Goal: Task Accomplishment & Management: Manage account settings

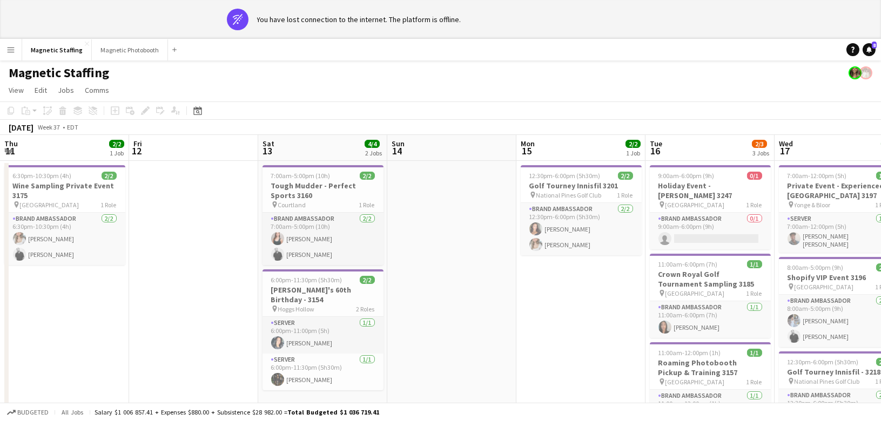
scroll to position [0, 371]
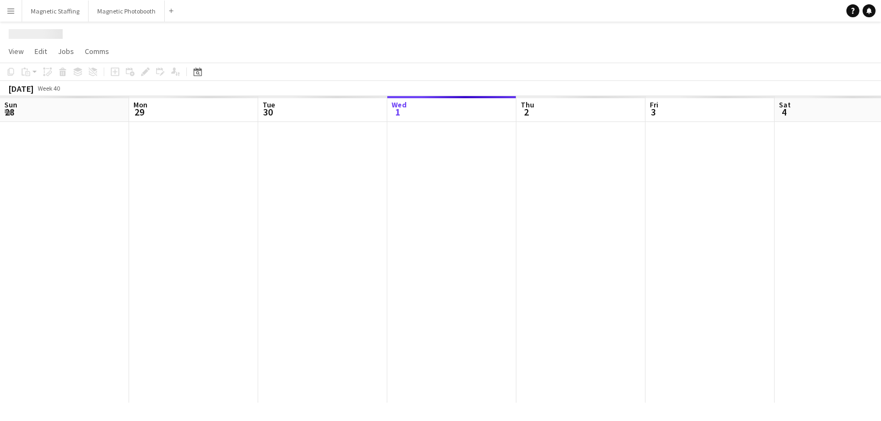
scroll to position [0, 258]
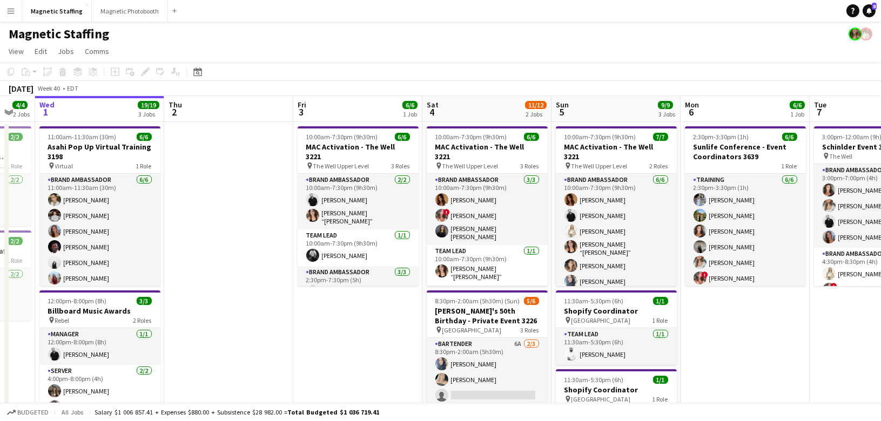
drag, startPoint x: 370, startPoint y: 174, endPoint x: -33, endPoint y: 221, distance: 406.2
click at [0, 221] on html "Menu Boards Boards Boards All jobs Status Workforce Workforce My Workforce Recr…" at bounding box center [440, 379] width 881 height 759
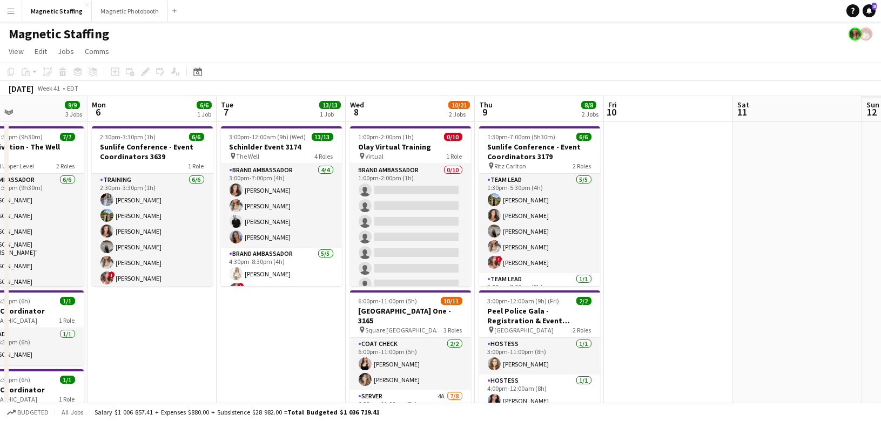
drag, startPoint x: 428, startPoint y: 261, endPoint x: -33, endPoint y: 285, distance: 462.4
click at [0, 285] on html "Menu Boards Boards Boards All jobs Status Workforce Workforce My Workforce Recr…" at bounding box center [440, 379] width 881 height 759
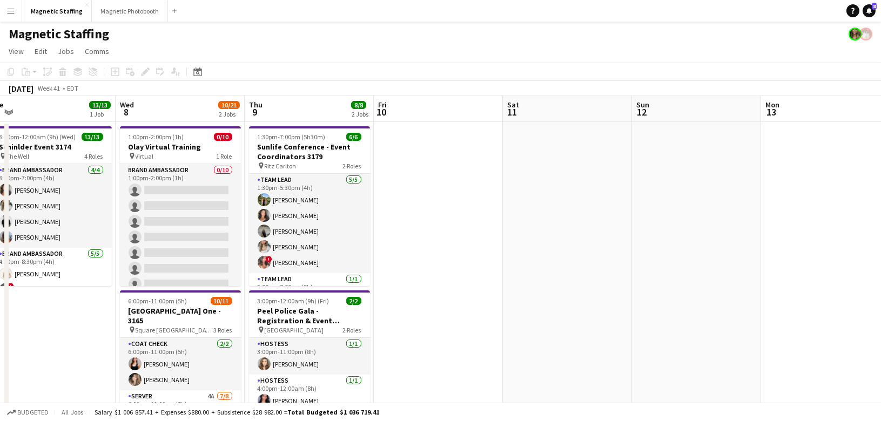
drag, startPoint x: 399, startPoint y: 273, endPoint x: -33, endPoint y: 283, distance: 432.2
click at [0, 283] on html "Menu Boards Boards Boards All jobs Status Workforce Workforce My Workforce Recr…" at bounding box center [440, 379] width 881 height 759
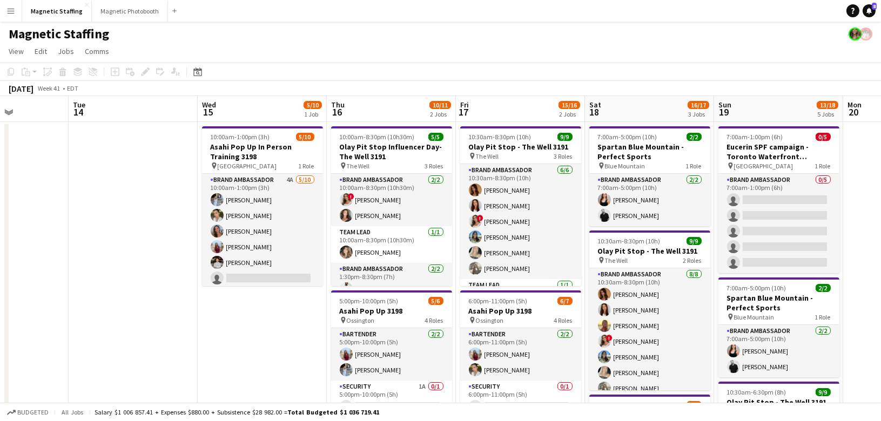
scroll to position [0, 347]
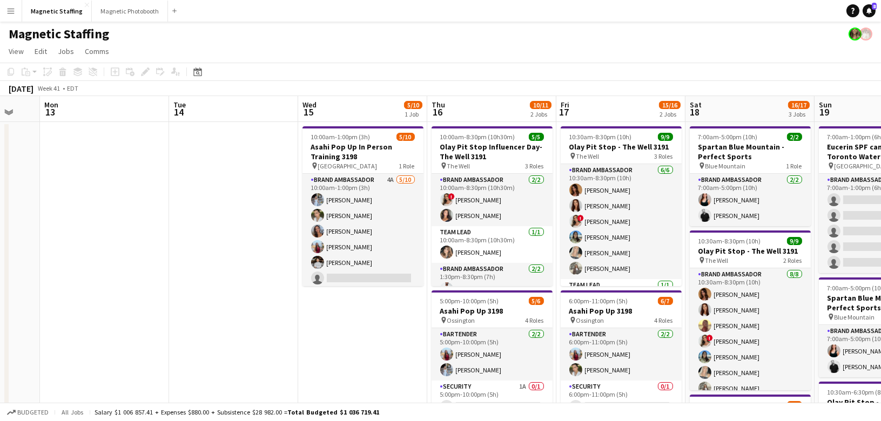
drag, startPoint x: 447, startPoint y: 218, endPoint x: -8, endPoint y: 226, distance: 454.3
click at [0, 226] on html "Menu Boards Boards Boards All jobs Status Workforce Workforce My Workforce Recr…" at bounding box center [440, 396] width 881 height 792
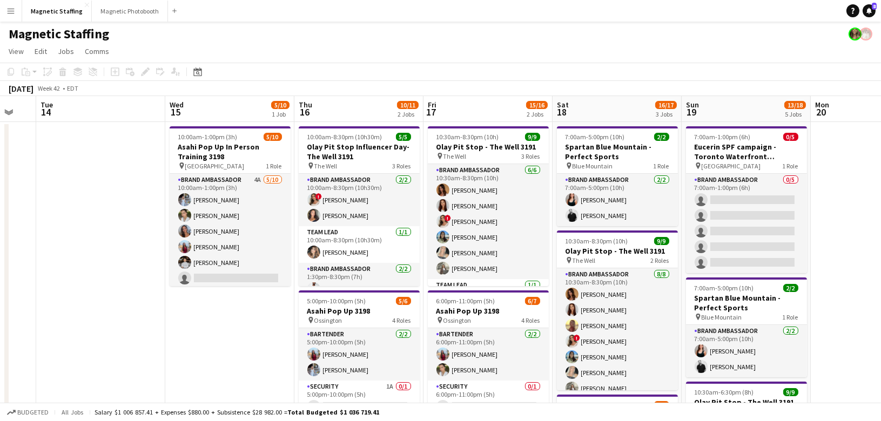
scroll to position [0, 336]
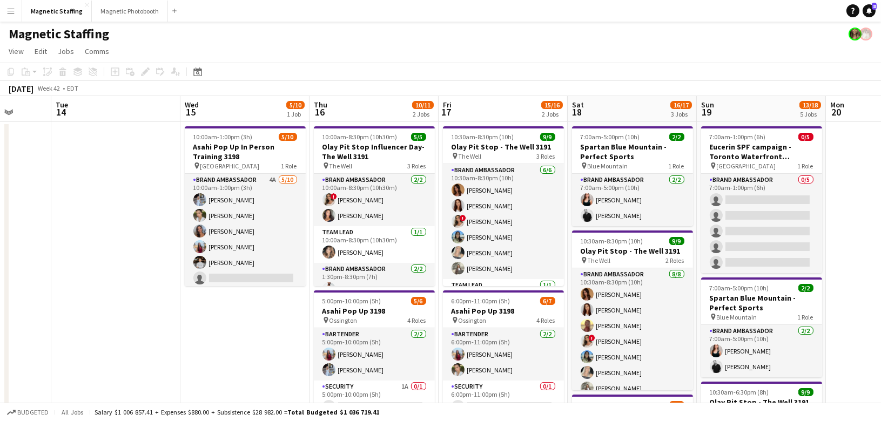
drag, startPoint x: 242, startPoint y: 224, endPoint x: 19, endPoint y: 251, distance: 224.2
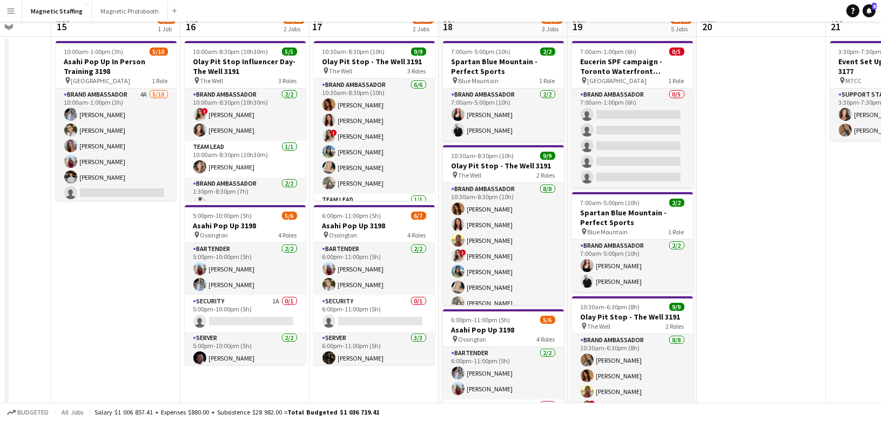
scroll to position [142, 0]
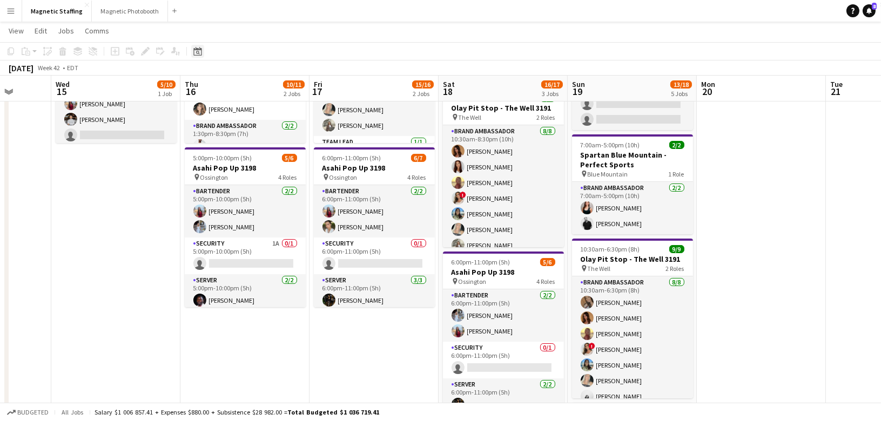
click at [196, 50] on icon "Date picker" at bounding box center [197, 51] width 9 height 9
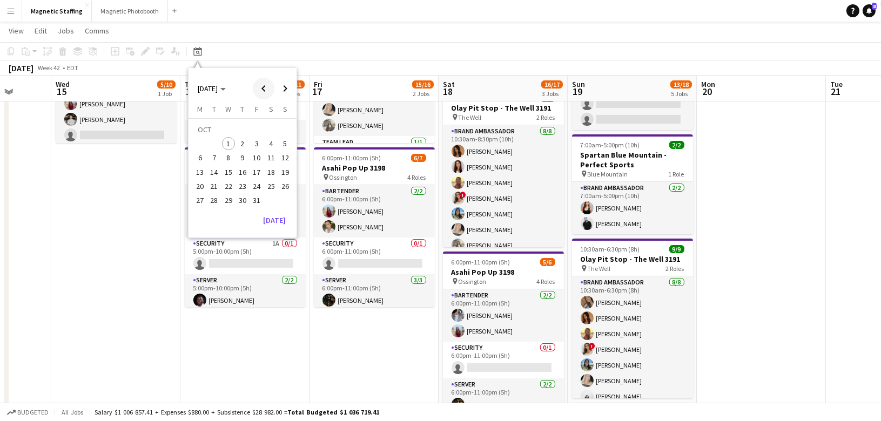
click at [256, 89] on span "Previous month" at bounding box center [264, 89] width 22 height 22
click at [211, 173] on span "16" at bounding box center [214, 172] width 13 height 13
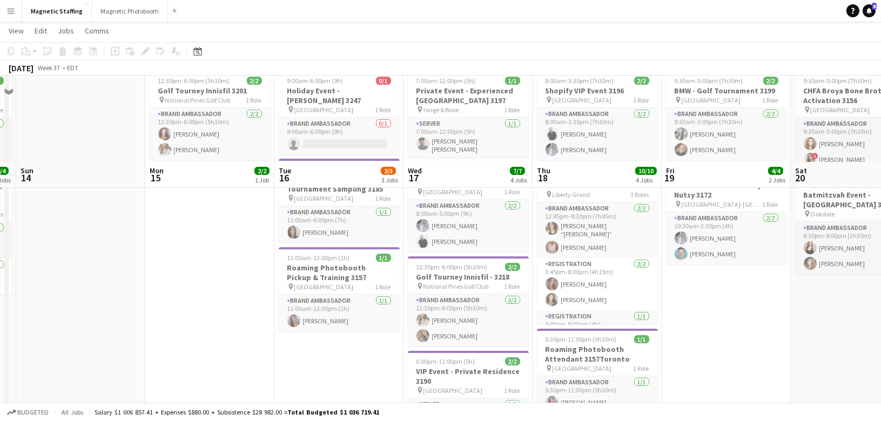
scroll to position [0, 0]
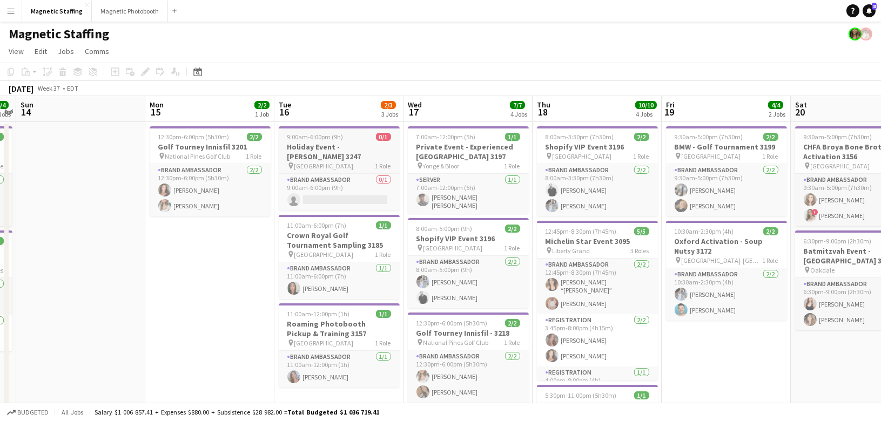
click at [317, 151] on app-job-card "9:00am-6:00pm (9h) 0/1 Holiday Event - [PERSON_NAME] 3247 pin Toronto 1 Role Br…" at bounding box center [339, 168] width 121 height 84
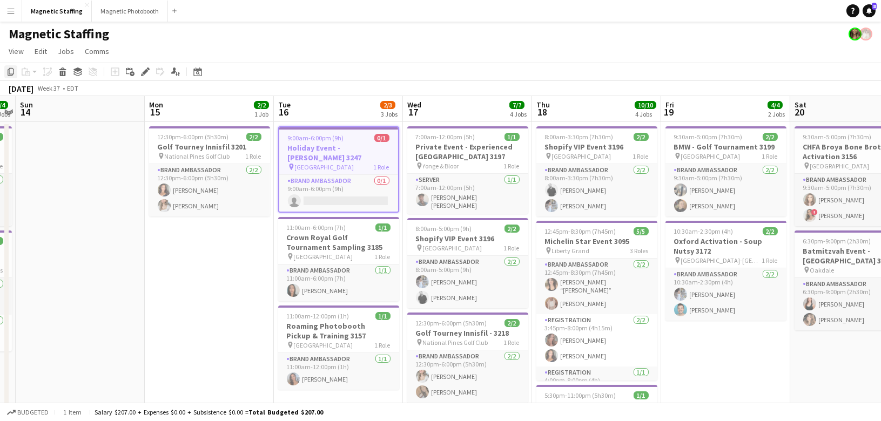
click at [11, 74] on icon at bounding box center [11, 72] width 6 height 8
click at [196, 71] on icon "Date picker" at bounding box center [197, 72] width 9 height 9
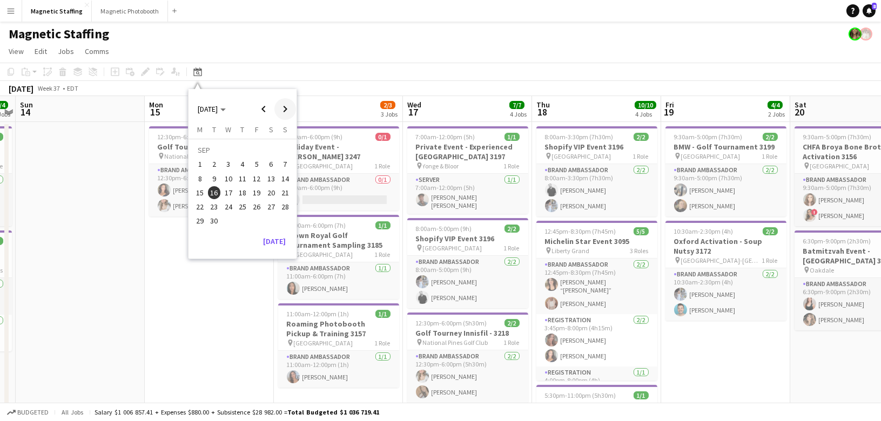
click at [283, 111] on span "Next month" at bounding box center [285, 109] width 22 height 22
click at [243, 193] on span "16" at bounding box center [242, 192] width 13 height 13
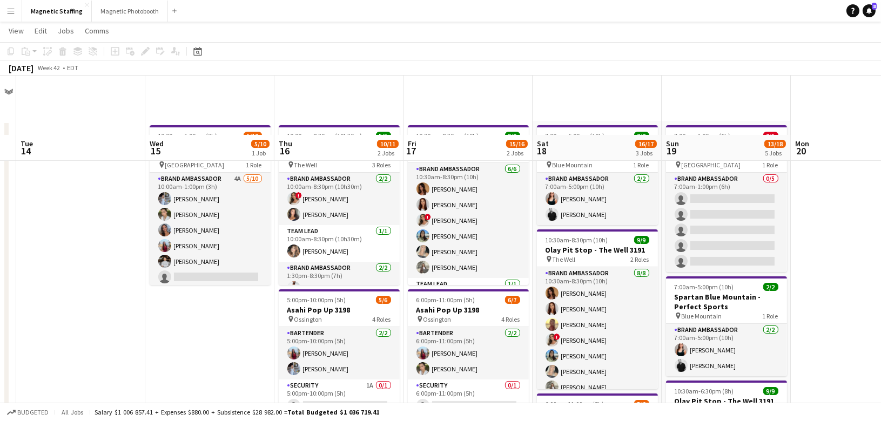
scroll to position [370, 0]
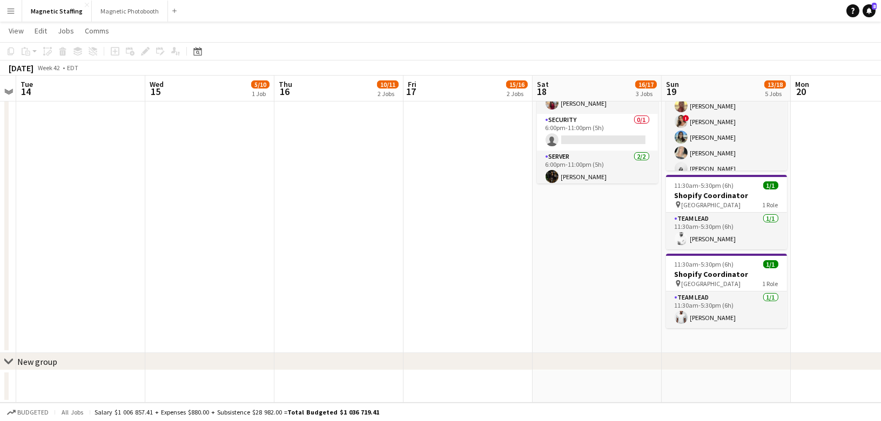
click at [322, 136] on app-date-cell "10:00am-8:30pm (10h30m) 5/5 Olay Pit Stop Influencer Day- The Well 3191 pin The…" at bounding box center [338, 52] width 129 height 602
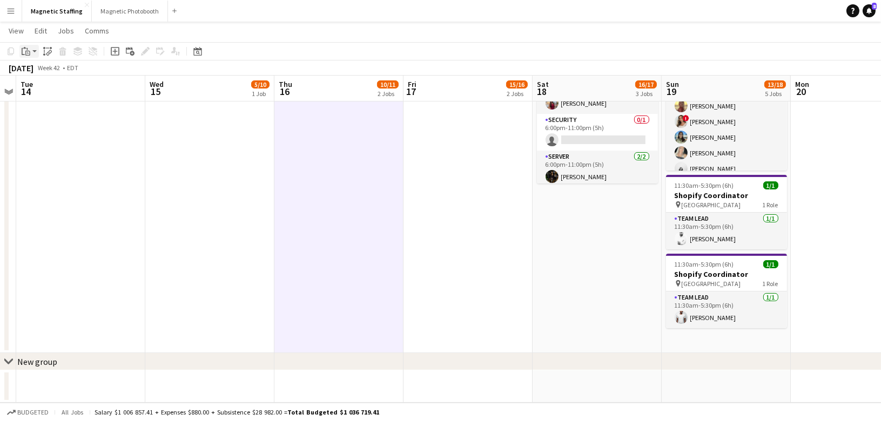
click at [23, 55] on icon at bounding box center [23, 51] width 3 height 7
click at [35, 73] on link "Paste Command V" at bounding box center [71, 72] width 85 height 10
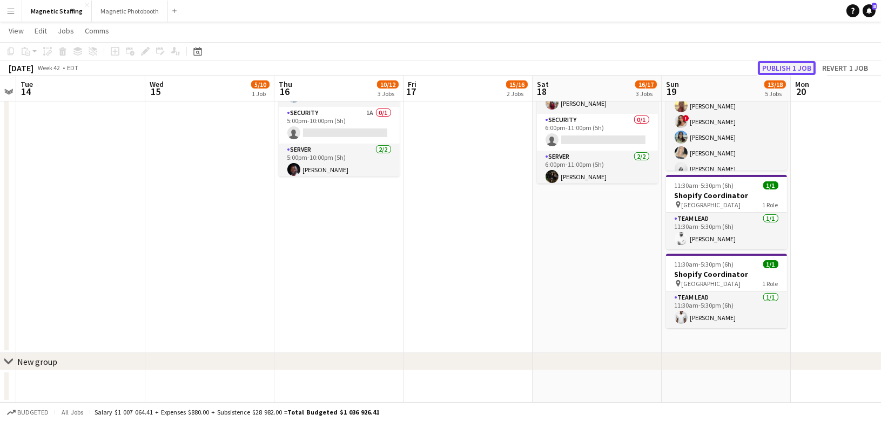
click at [766, 70] on button "Publish 1 job" at bounding box center [787, 68] width 58 height 14
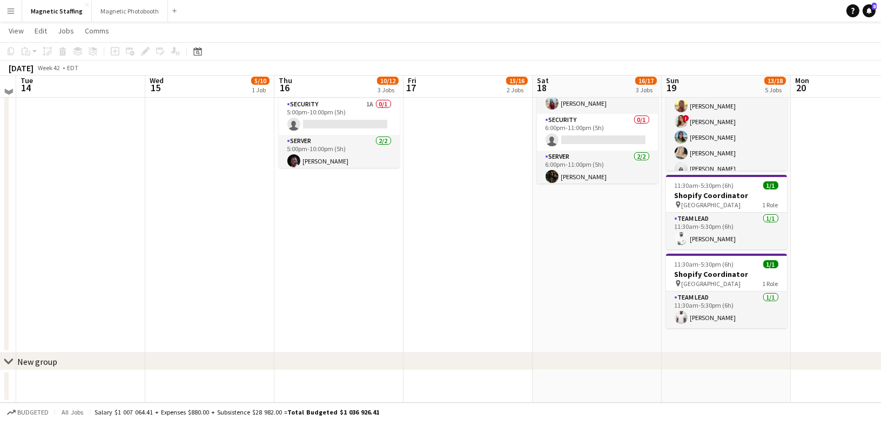
scroll to position [0, 0]
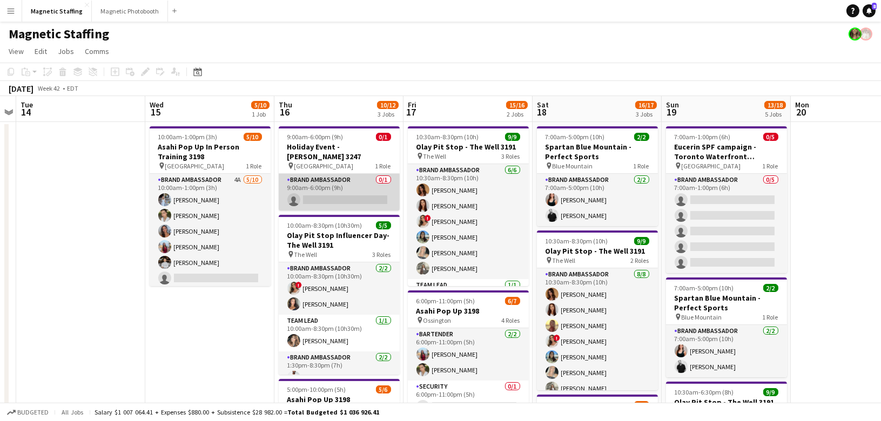
click at [334, 185] on app-card-role "Brand Ambassador 0/1 9:00am-6:00pm (9h) single-neutral-actions" at bounding box center [339, 192] width 121 height 37
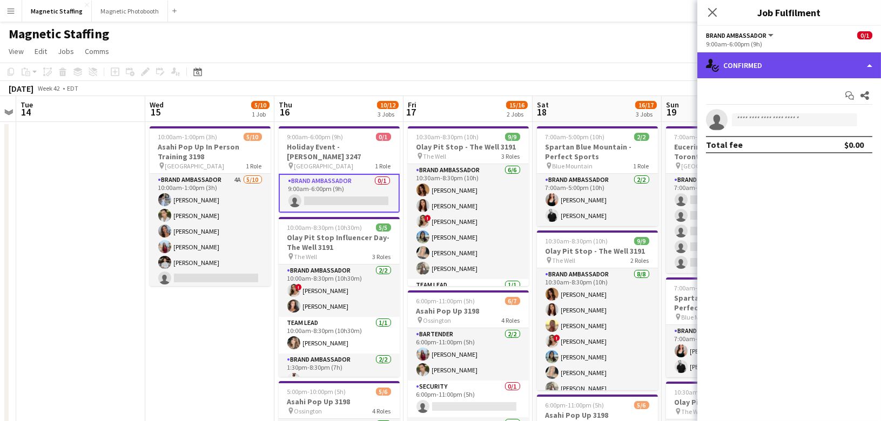
click at [797, 62] on div "single-neutral-actions-check-2 Confirmed" at bounding box center [789, 65] width 184 height 26
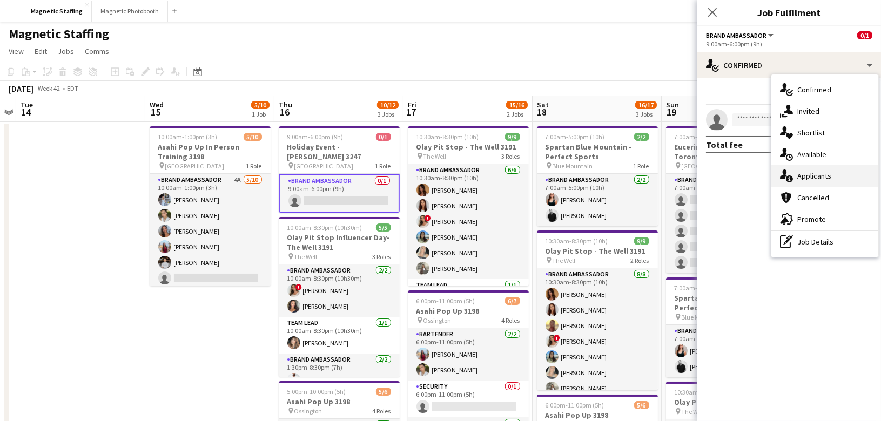
click at [792, 171] on icon "single-neutral-actions-information" at bounding box center [786, 176] width 13 height 13
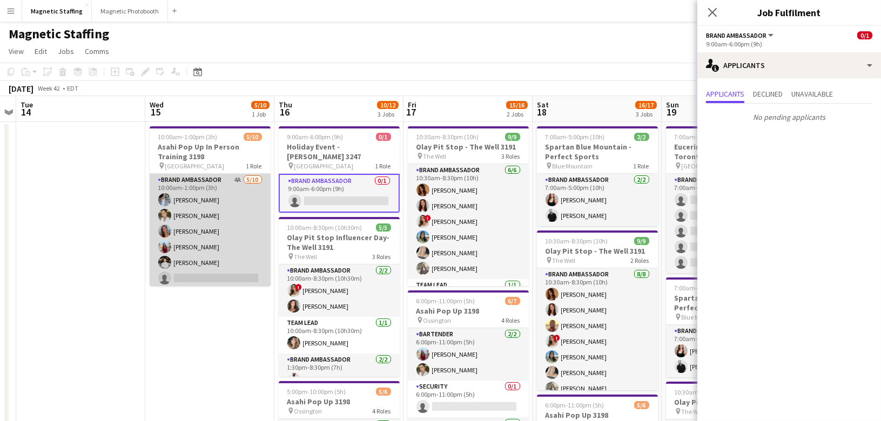
click at [205, 266] on app-card-role "Brand Ambassador 4A [DATE] 10:00am-1:00pm (3h) [PERSON_NAME] [PERSON_NAME] [PER…" at bounding box center [210, 263] width 121 height 178
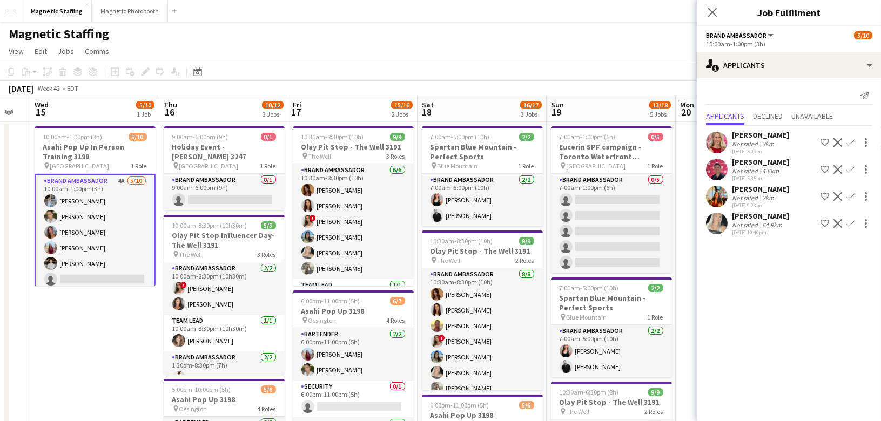
scroll to position [0, 336]
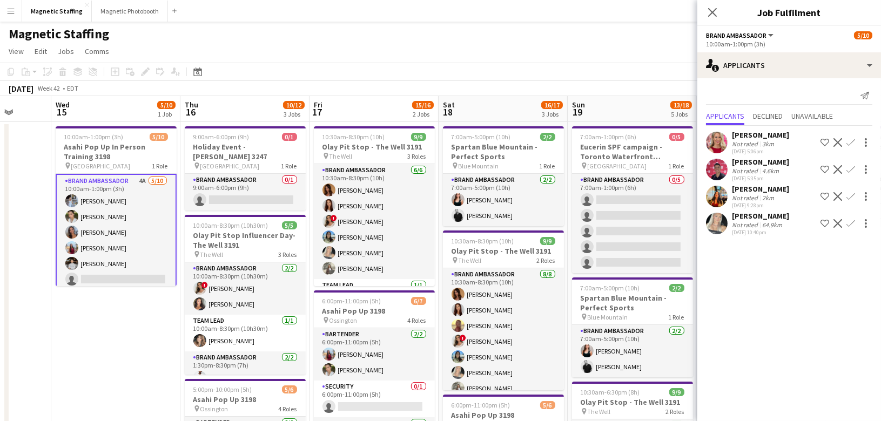
drag, startPoint x: 384, startPoint y: 242, endPoint x: 290, endPoint y: 218, distance: 96.9
click at [838, 168] on app-icon "Decline" at bounding box center [837, 169] width 9 height 9
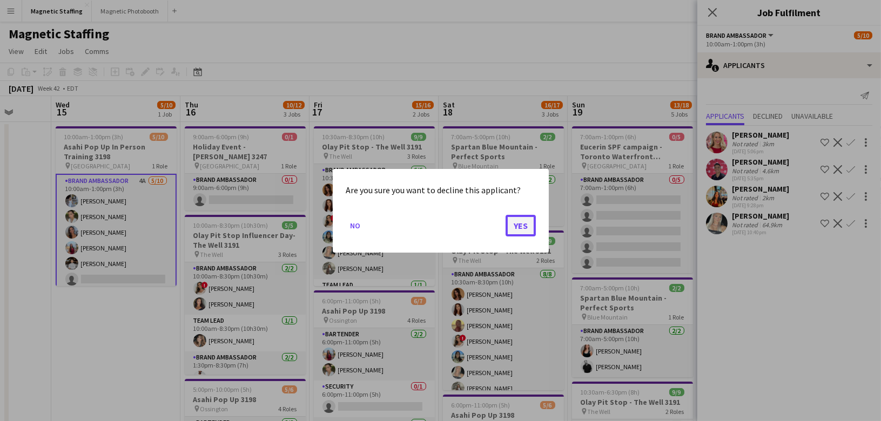
click at [517, 227] on button "Yes" at bounding box center [521, 225] width 30 height 22
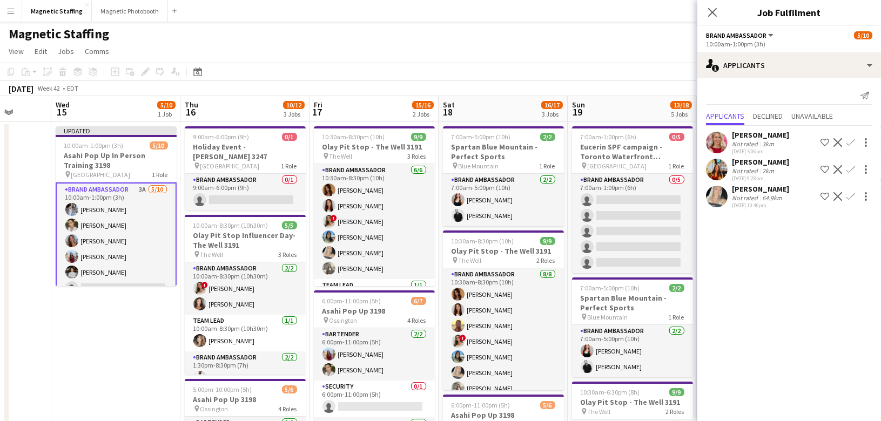
click at [837, 139] on app-icon "Decline" at bounding box center [837, 142] width 9 height 9
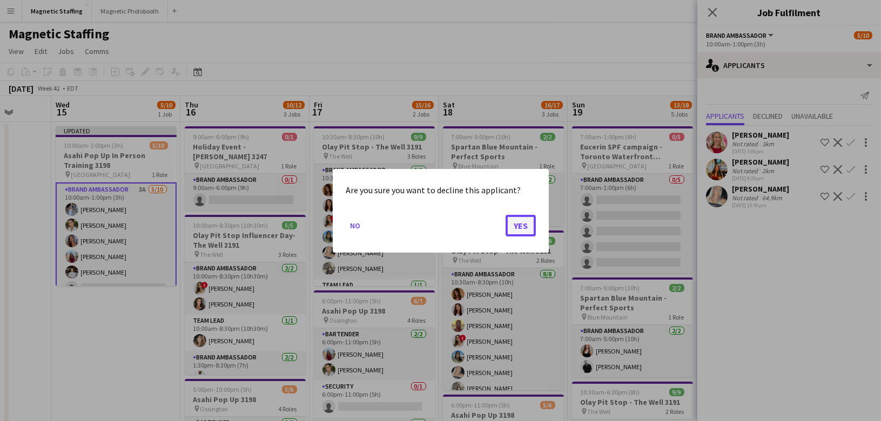
click at [528, 230] on button "Yes" at bounding box center [521, 225] width 30 height 22
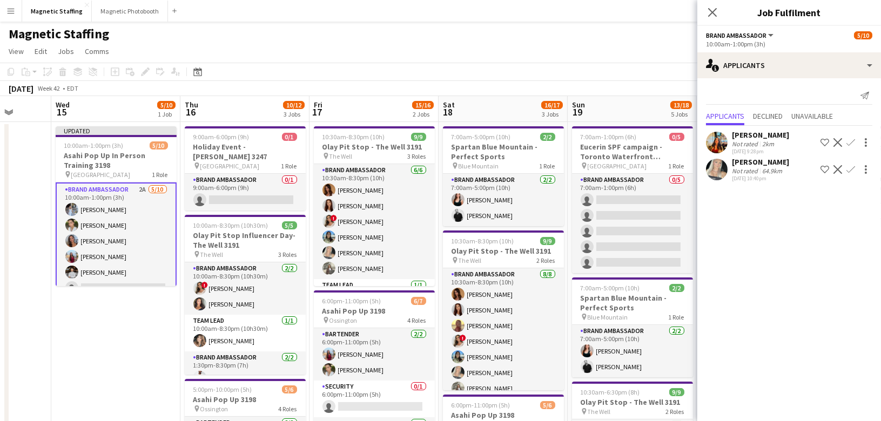
click at [837, 144] on app-icon "Decline" at bounding box center [837, 142] width 9 height 9
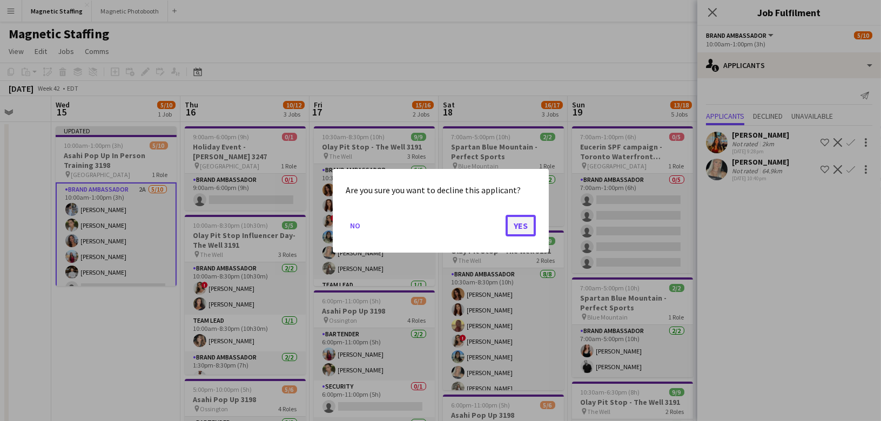
click at [518, 226] on button "Yes" at bounding box center [521, 225] width 30 height 22
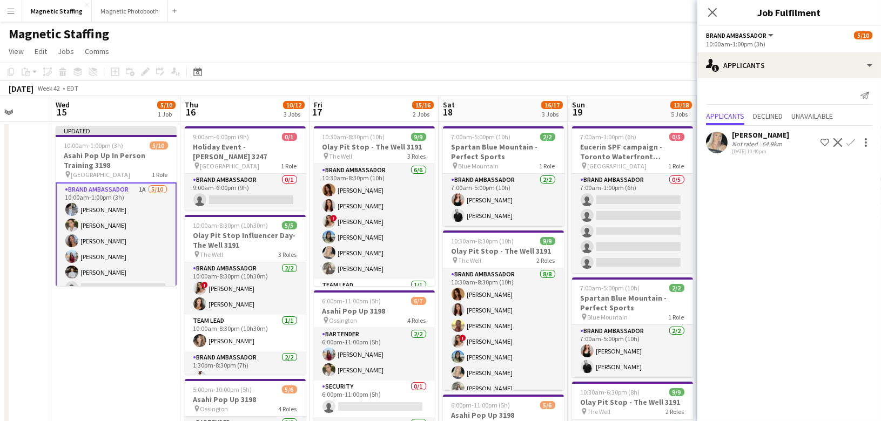
click at [597, 102] on app-board-header-date "Sun 19 13/18 5 Jobs" at bounding box center [632, 109] width 129 height 26
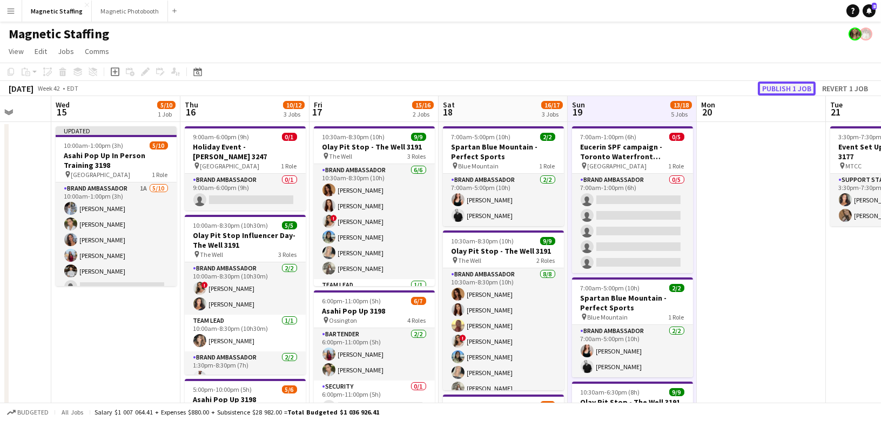
click at [787, 86] on button "Publish 1 job" at bounding box center [787, 89] width 58 height 14
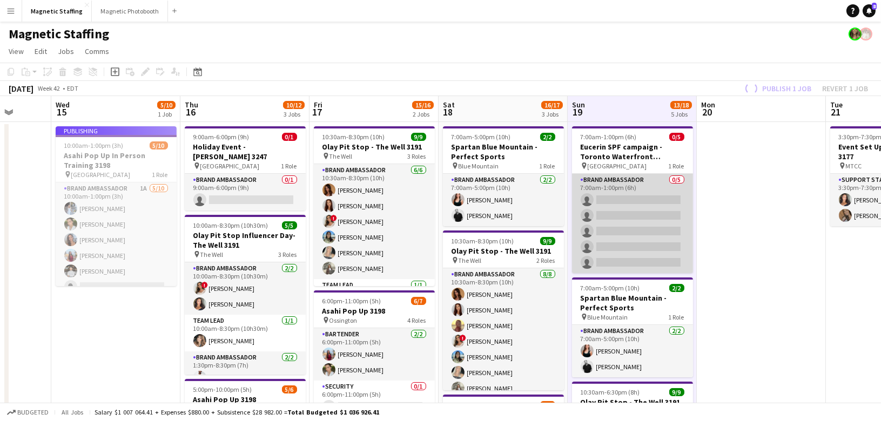
click at [646, 205] on app-card-role "Brand Ambassador 0/5 7:00am-1:00pm (6h) single-neutral-actions single-neutral-a…" at bounding box center [632, 223] width 121 height 99
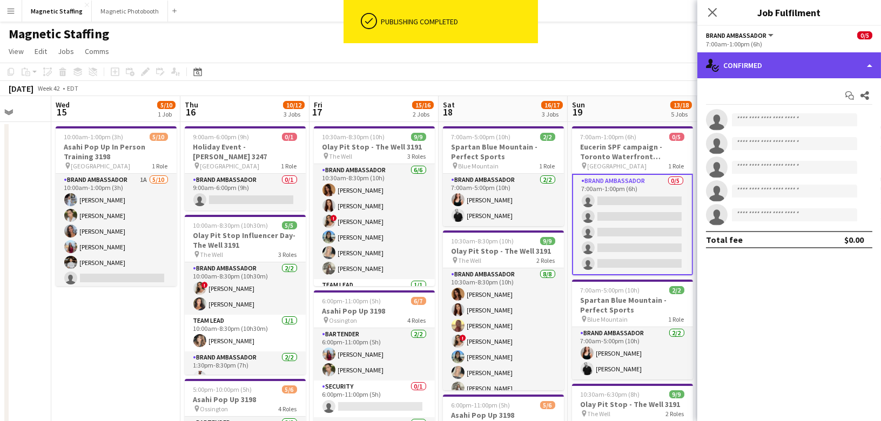
click at [750, 67] on div "single-neutral-actions-check-2 Confirmed" at bounding box center [789, 65] width 184 height 26
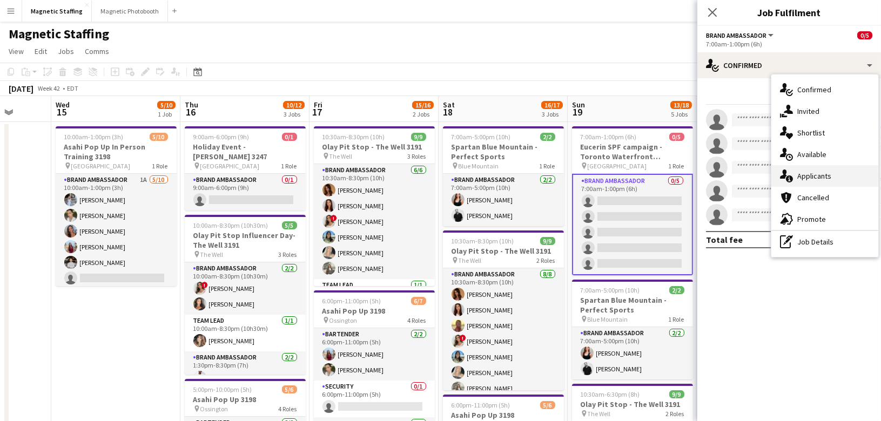
click at [783, 175] on icon "single-neutral-actions-information" at bounding box center [786, 176] width 13 height 13
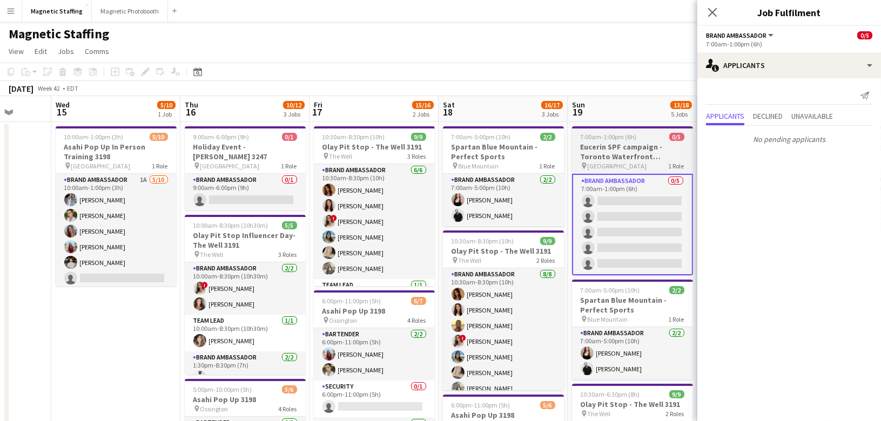
click at [638, 152] on h3 "Eucerin SPF campaign - Toronto Waterfront Marathon" at bounding box center [632, 151] width 121 height 19
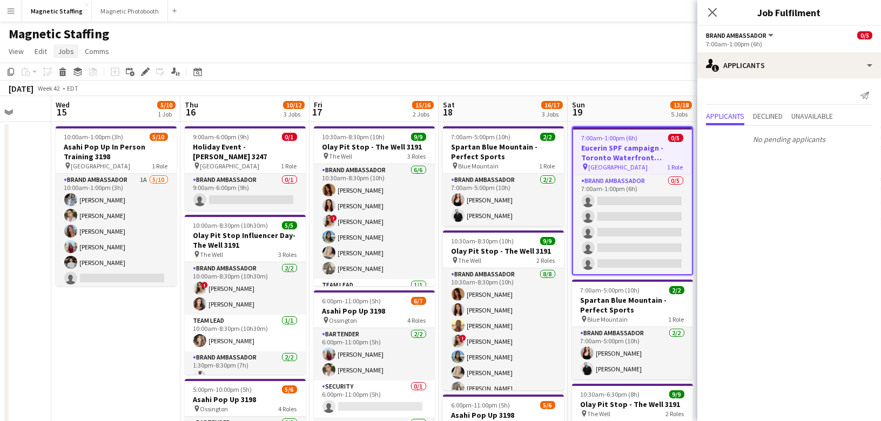
click at [60, 53] on span "Jobs" at bounding box center [66, 51] width 16 height 10
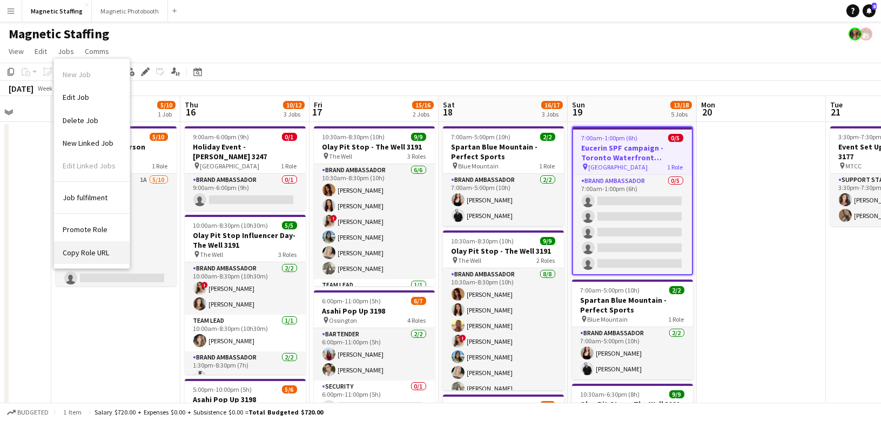
click at [82, 253] on span "Copy Role URL" at bounding box center [86, 253] width 46 height 10
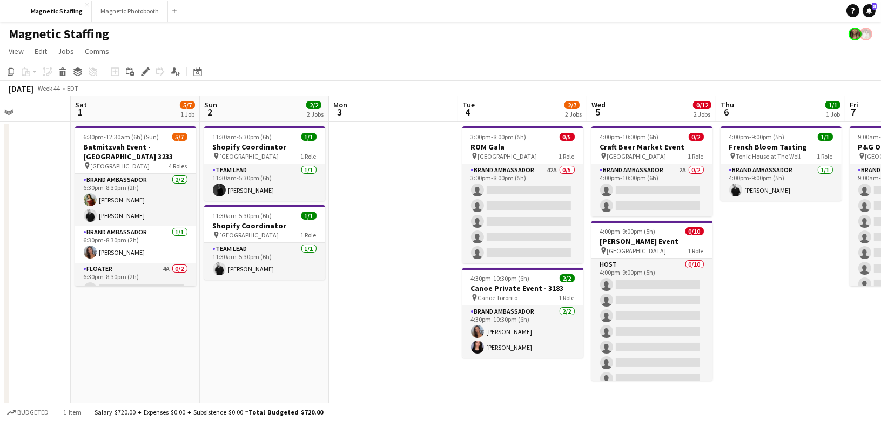
scroll to position [0, 372]
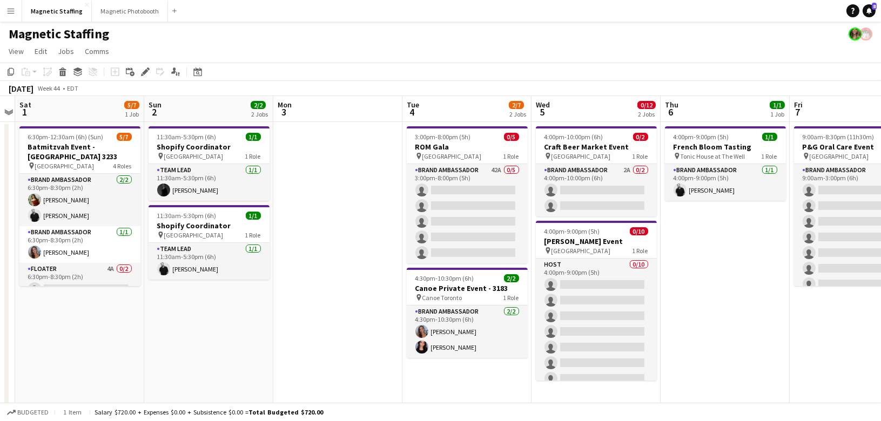
click at [598, 191] on app-card-role "Brand Ambassador 2A 0/2 4:00pm-10:00pm (6h) single-neutral-actions single-neutr…" at bounding box center [596, 190] width 121 height 52
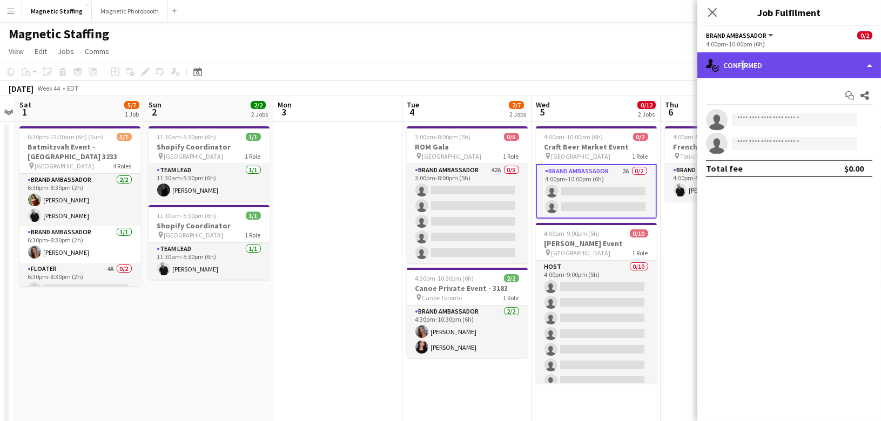
click at [739, 69] on div "single-neutral-actions-check-2 Confirmed" at bounding box center [789, 65] width 184 height 26
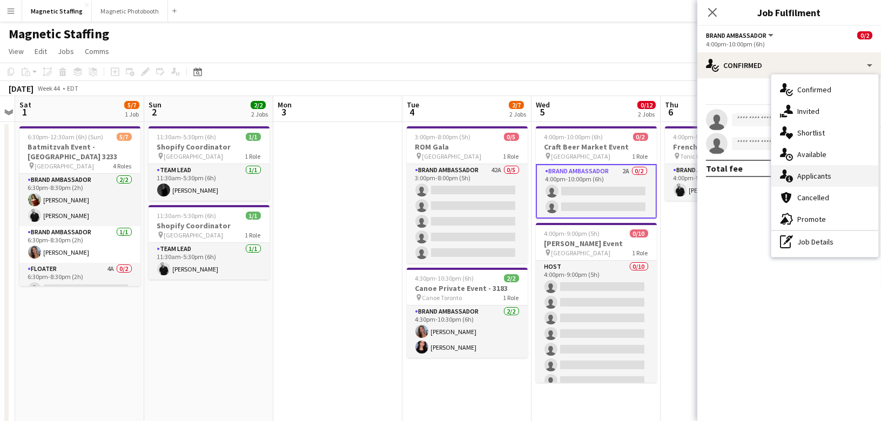
click at [791, 175] on icon "single-neutral-actions-information" at bounding box center [786, 176] width 13 height 13
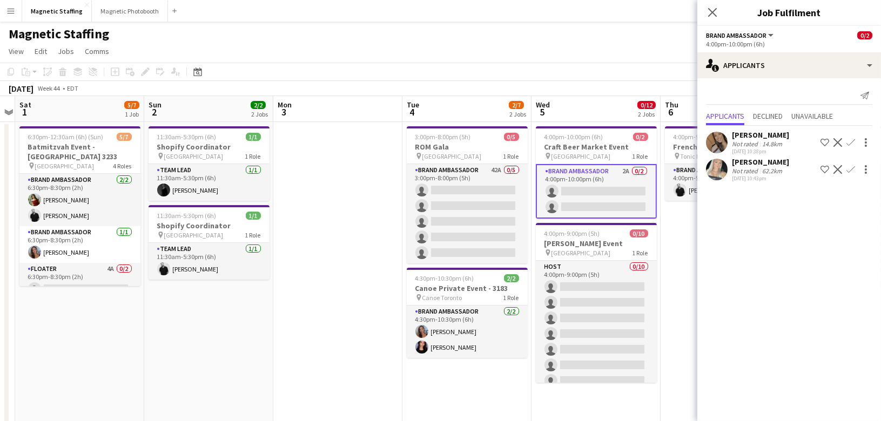
click at [196, 79] on app-toolbar "Copy Paste Paste Command V Paste with crew Command Shift V Paste linked Job [GE…" at bounding box center [440, 72] width 881 height 18
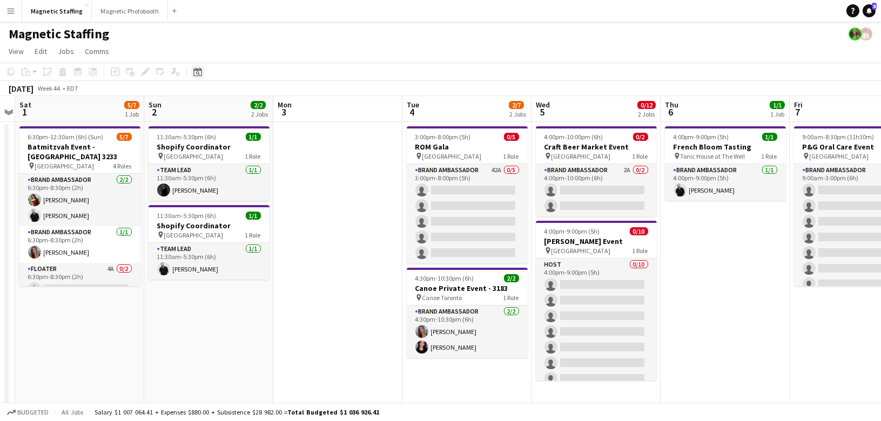
click at [197, 69] on icon "Date picker" at bounding box center [197, 72] width 9 height 9
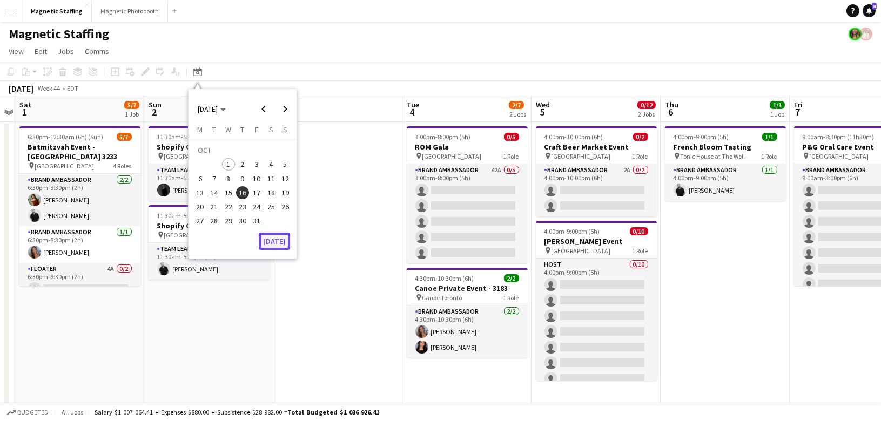
click at [276, 237] on button "[DATE]" at bounding box center [274, 241] width 31 height 17
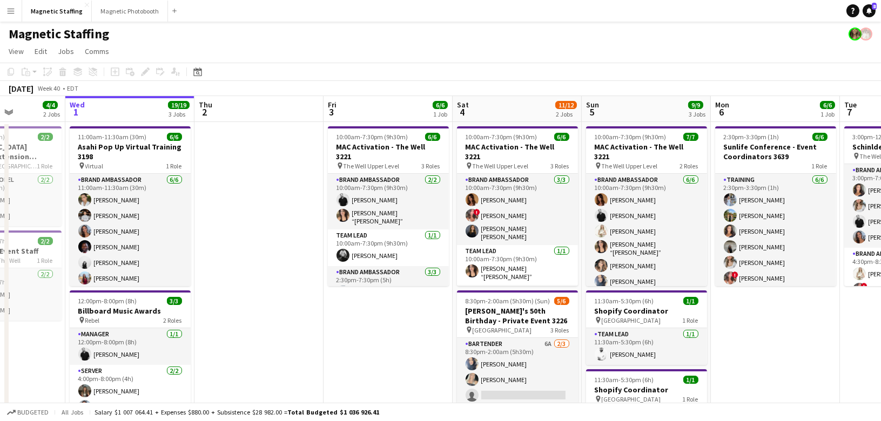
drag, startPoint x: 435, startPoint y: 277, endPoint x: 96, endPoint y: 277, distance: 338.6
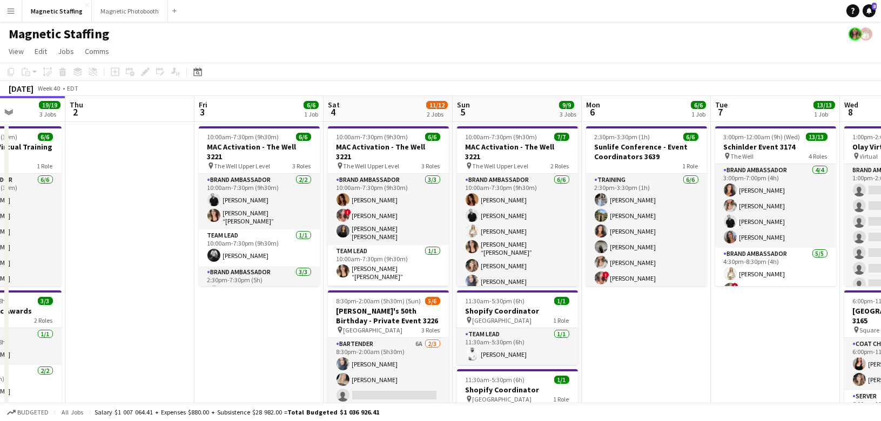
scroll to position [0, 452]
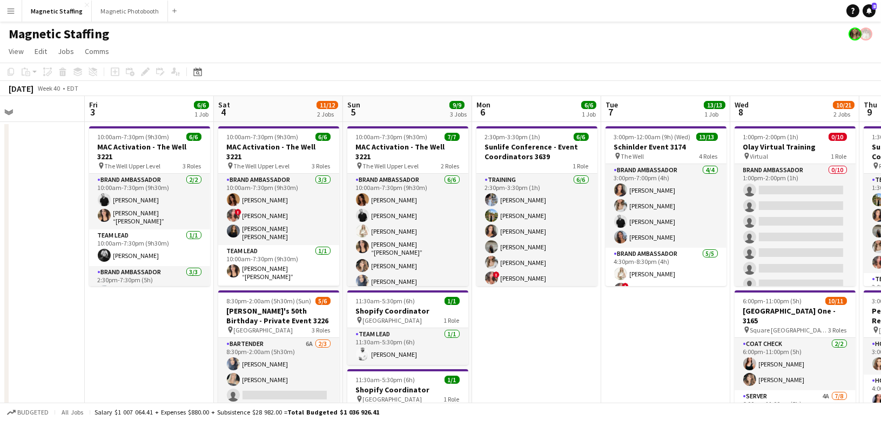
drag, startPoint x: 243, startPoint y: 238, endPoint x: 126, endPoint y: 260, distance: 119.3
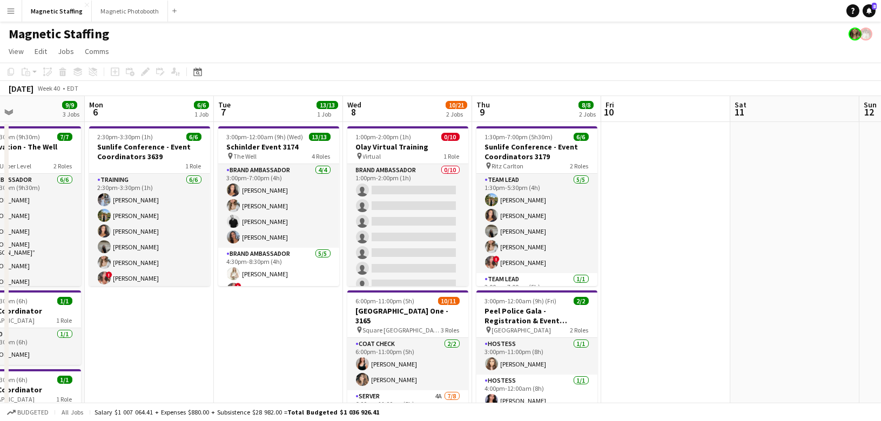
scroll to position [0, 308]
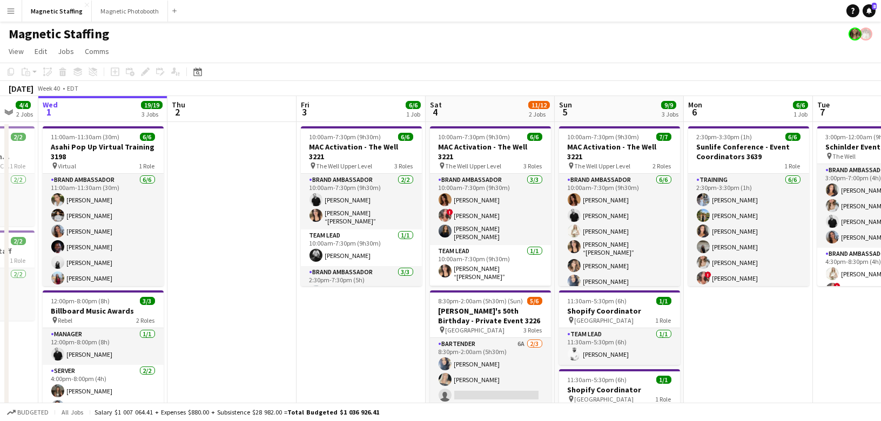
drag, startPoint x: 568, startPoint y: 211, endPoint x: 784, endPoint y: 183, distance: 217.2
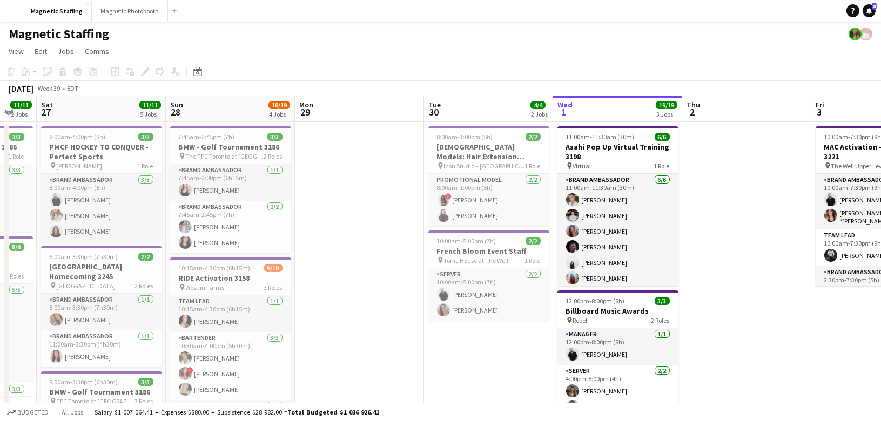
scroll to position [0, 291]
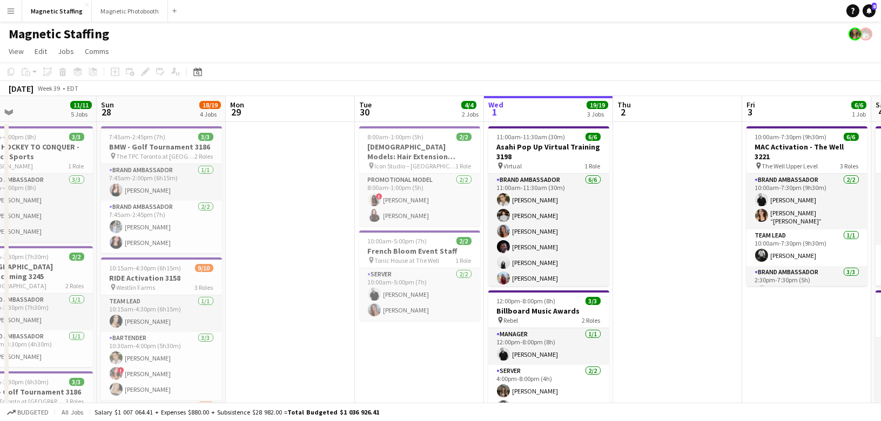
drag, startPoint x: 258, startPoint y: 238, endPoint x: 677, endPoint y: 182, distance: 422.3
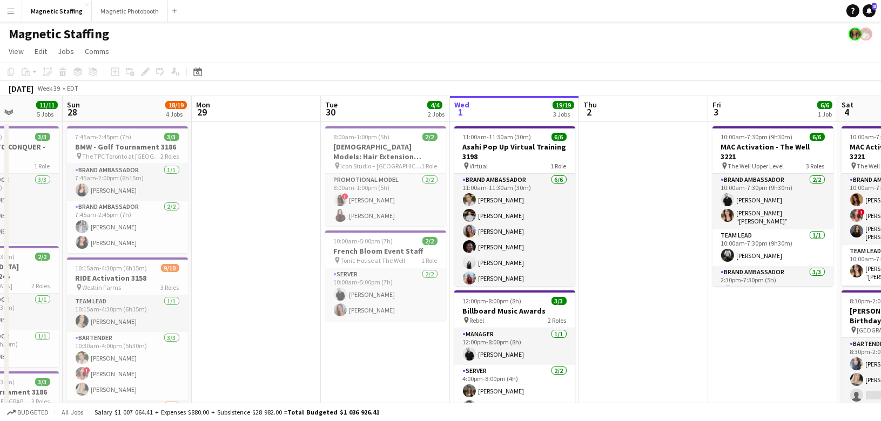
scroll to position [0, 329]
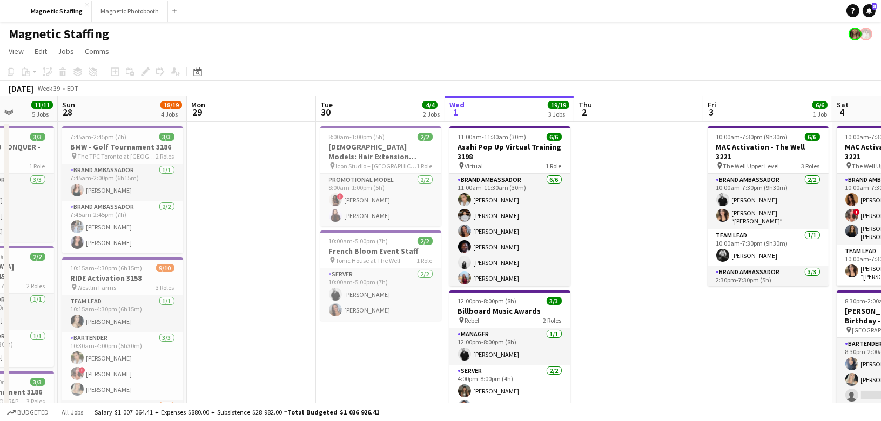
drag, startPoint x: 413, startPoint y: 247, endPoint x: 239, endPoint y: 256, distance: 173.6
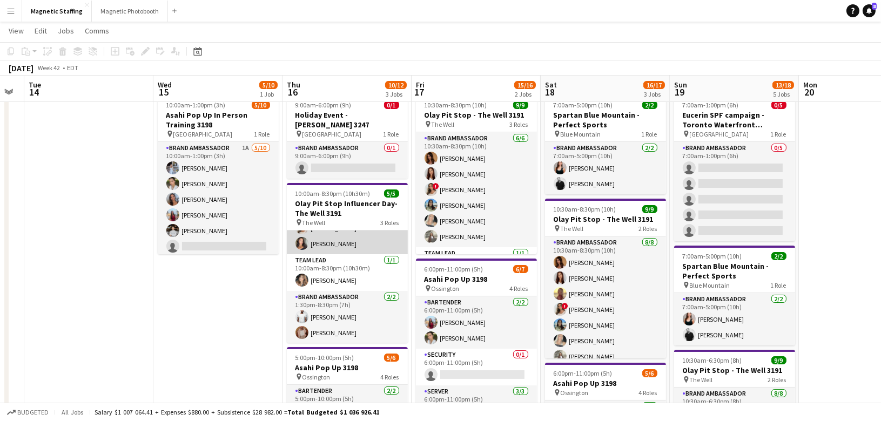
scroll to position [28, 0]
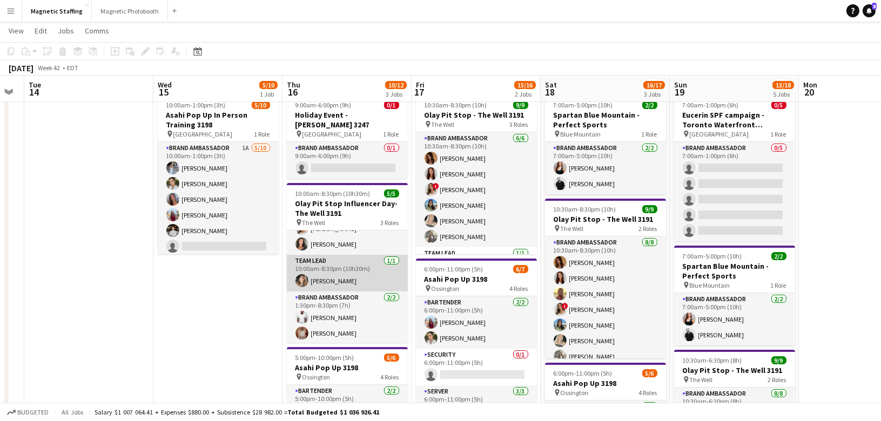
click at [335, 275] on app-card-role "Team Lead [DATE] 10:00am-8:30pm (10h30m) [PERSON_NAME]" at bounding box center [347, 273] width 121 height 37
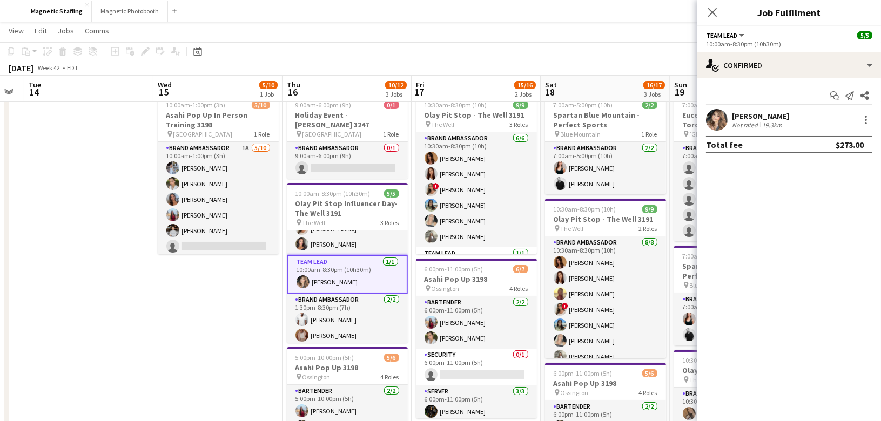
click at [719, 115] on app-user-avatar at bounding box center [717, 120] width 22 height 22
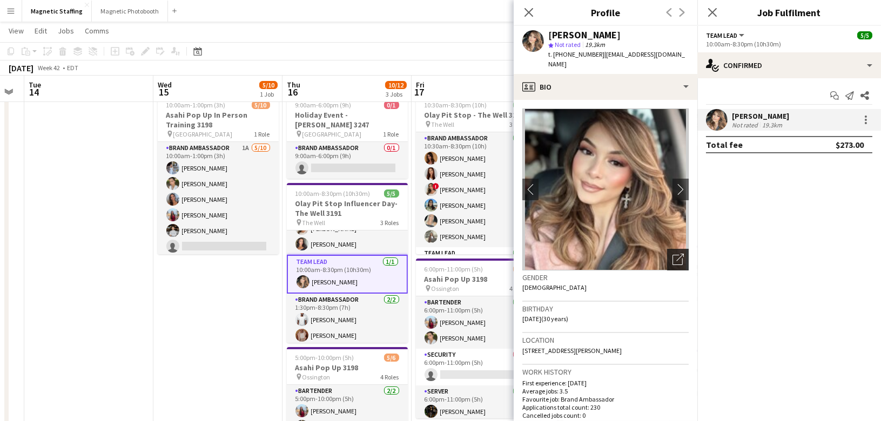
click at [672, 260] on div "Open photos pop-in" at bounding box center [678, 260] width 22 height 22
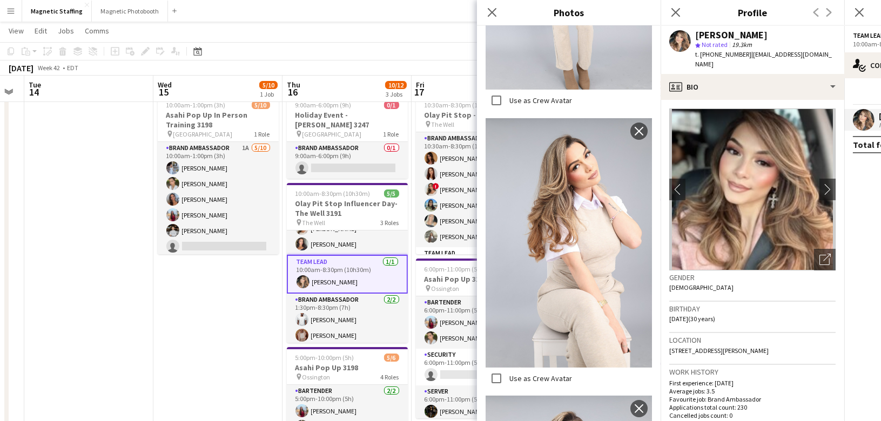
scroll to position [668, 0]
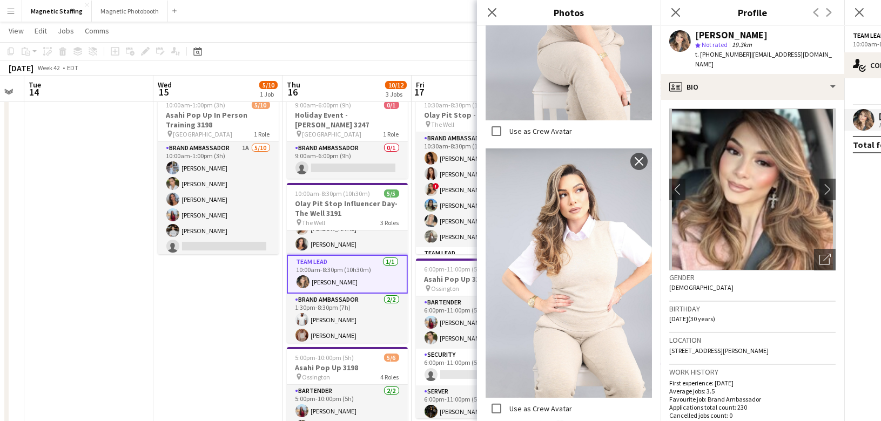
click at [0, 0] on body "Menu Boards Boards Boards All jobs Status Workforce Workforce My Workforce Recr…" at bounding box center [440, 387] width 881 height 836
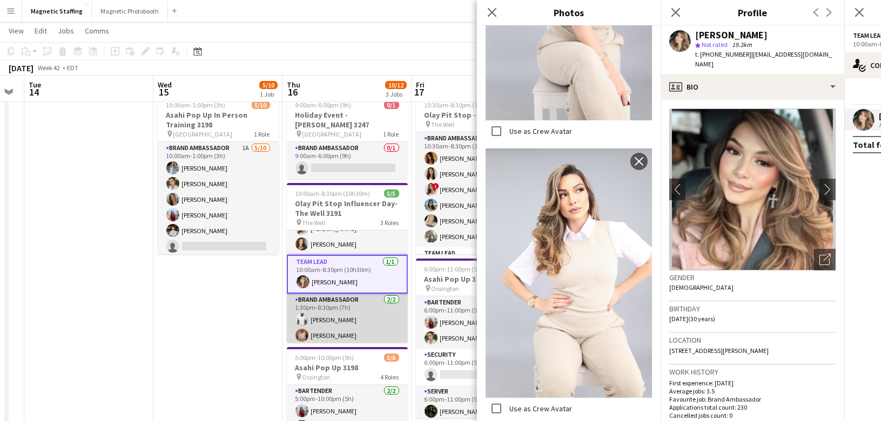
click at [338, 306] on app-card-role "Brand Ambassador [DATE] 1:30pm-8:30pm (7h) [PERSON_NAME] [PERSON_NAME] Zablouk" at bounding box center [347, 320] width 121 height 52
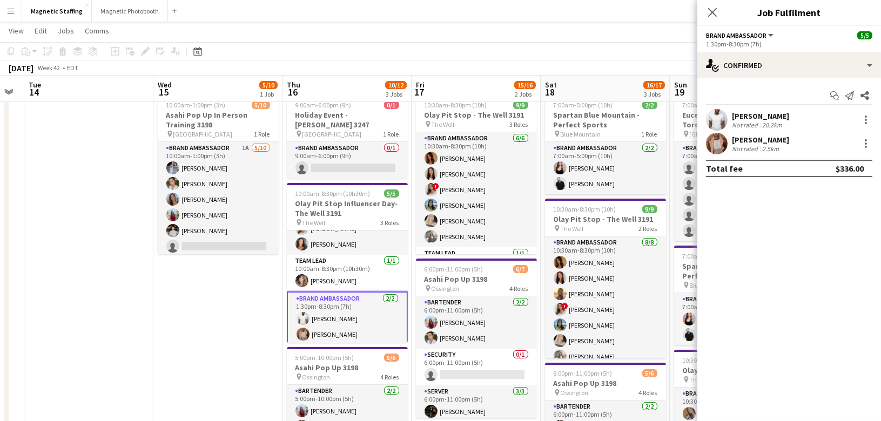
scroll to position [0, 362]
click at [707, 147] on app-user-avatar at bounding box center [717, 144] width 22 height 22
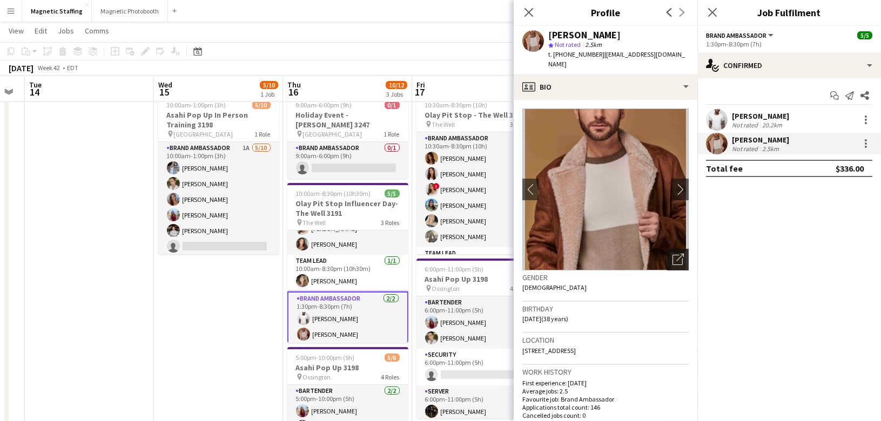
click at [685, 249] on div "Open photos pop-in" at bounding box center [678, 260] width 22 height 22
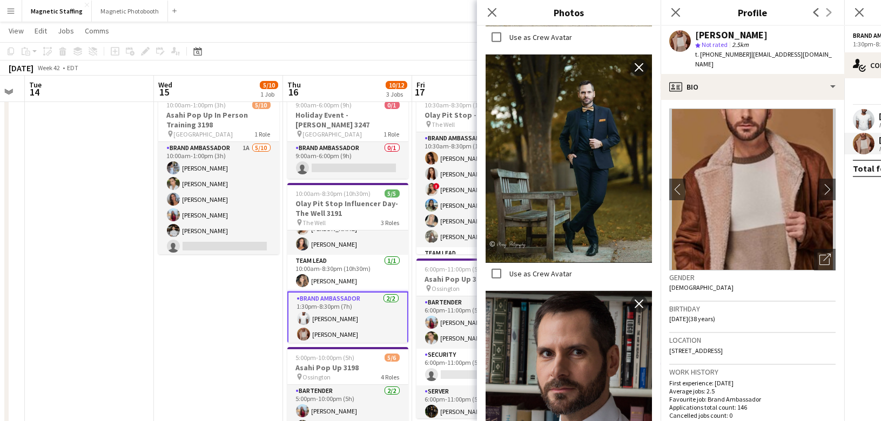
scroll to position [1062, 0]
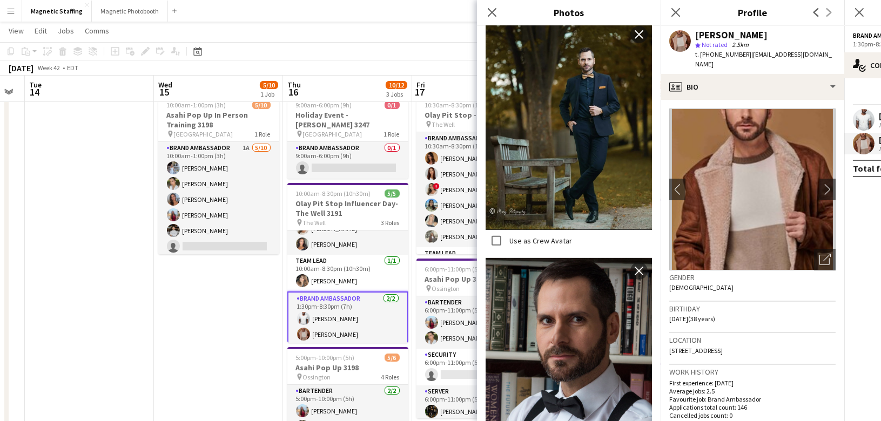
click at [0, 0] on body "Menu Boards Boards Boards All jobs Status Workforce Workforce My Workforce Recr…" at bounding box center [440, 387] width 881 height 836
click at [316, 236] on app-card-role "Brand Ambassador [DATE] 10:00am-8:30pm (10h30m) ! [PERSON_NAME] [PERSON_NAME]" at bounding box center [347, 229] width 121 height 52
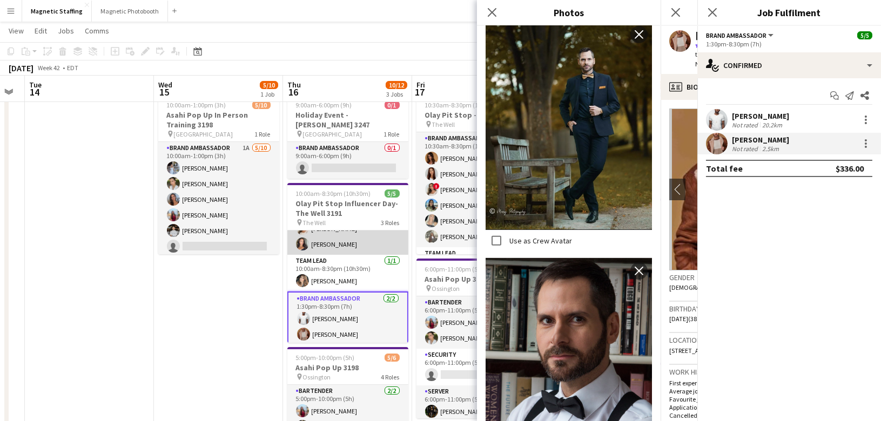
scroll to position [29, 0]
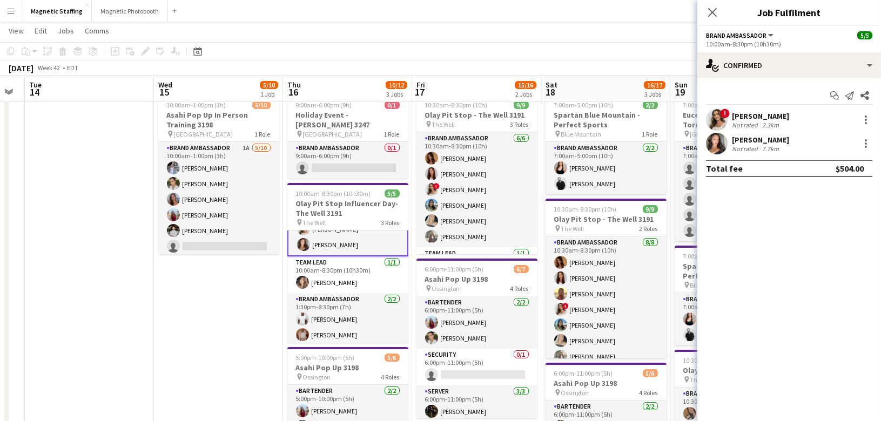
click at [715, 145] on app-user-avatar at bounding box center [717, 144] width 22 height 22
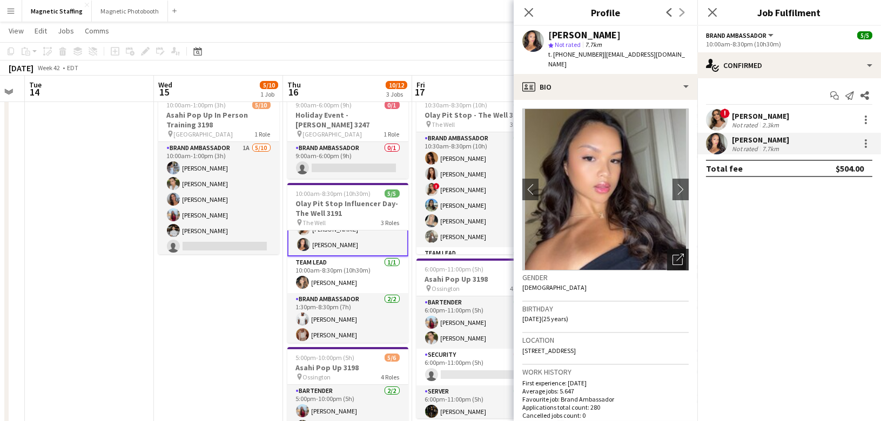
click at [682, 254] on icon "Open photos pop-in" at bounding box center [677, 259] width 11 height 11
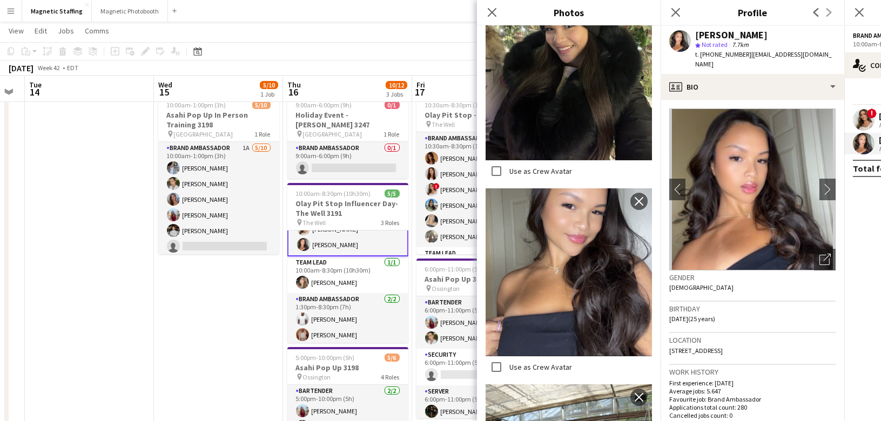
scroll to position [324, 0]
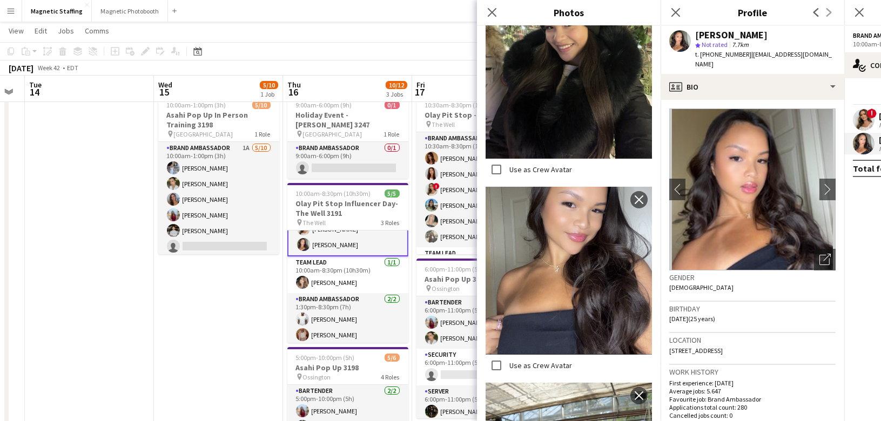
click at [0, 0] on body "Menu Boards Boards Boards All jobs Status Workforce Workforce My Workforce Recr…" at bounding box center [440, 387] width 881 height 836
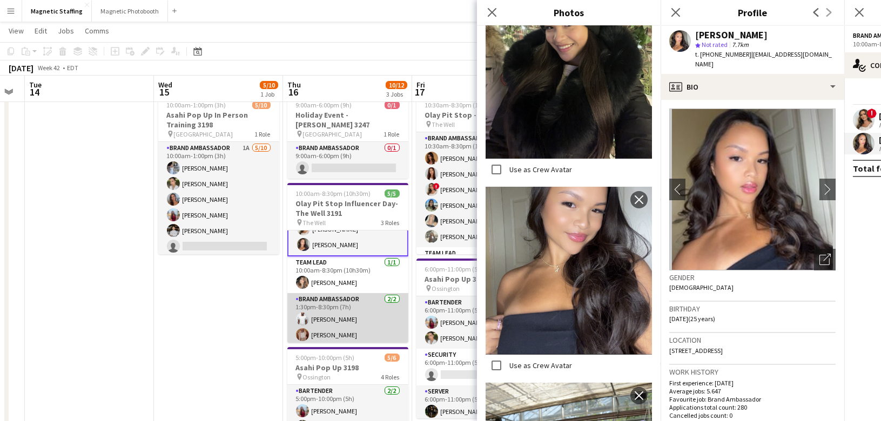
click at [325, 306] on app-card-role "Brand Ambassador [DATE] 1:30pm-8:30pm (7h) [PERSON_NAME] [PERSON_NAME] Zablouk" at bounding box center [347, 319] width 121 height 52
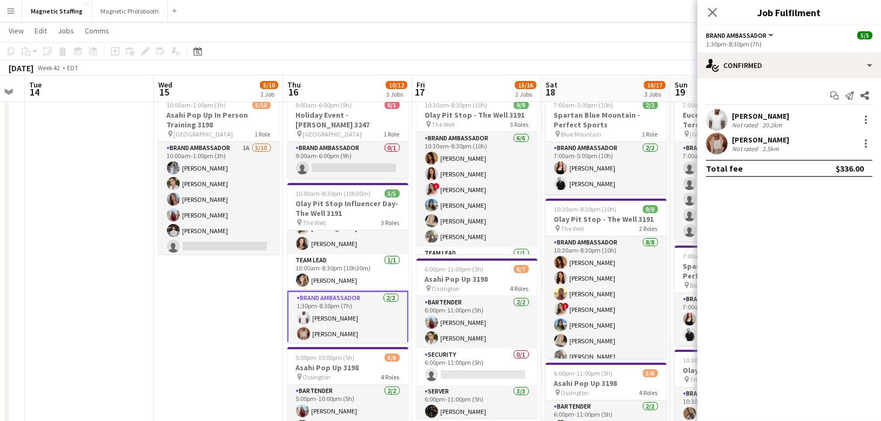
scroll to position [28, 0]
click at [714, 114] on app-user-avatar at bounding box center [717, 120] width 22 height 22
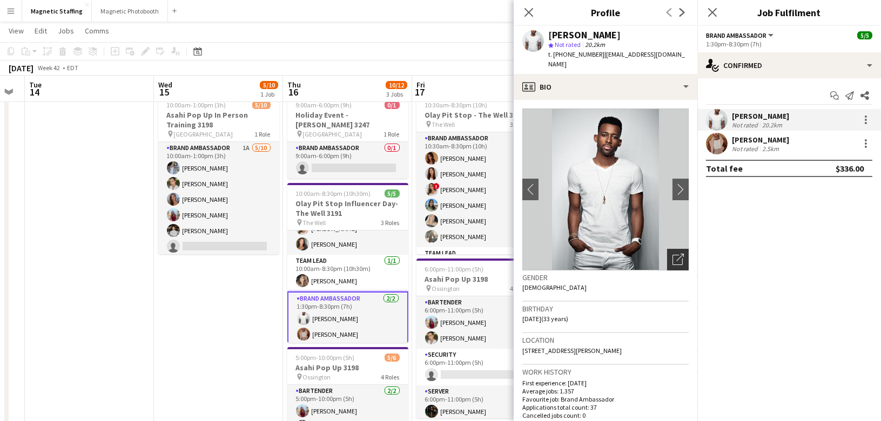
click at [682, 254] on icon "Open photos pop-in" at bounding box center [677, 259] width 11 height 11
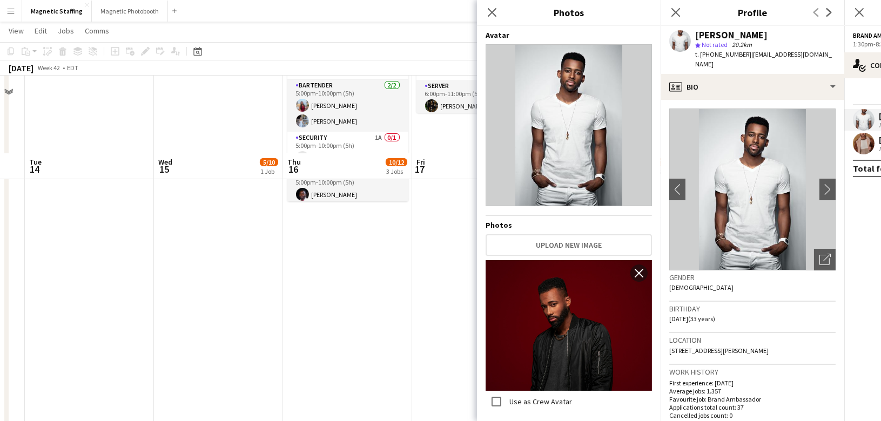
scroll to position [260, 0]
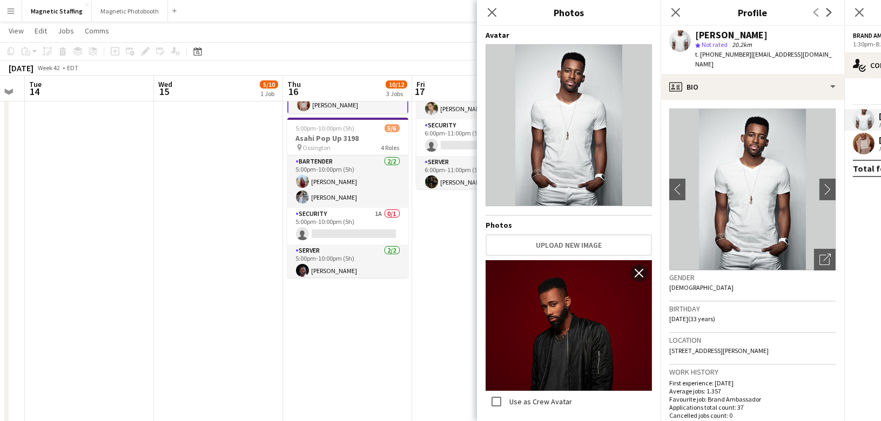
click at [0, 0] on body "Menu Boards Boards Boards All jobs Status Workforce Workforce My Workforce Recr…" at bounding box center [440, 158] width 881 height 836
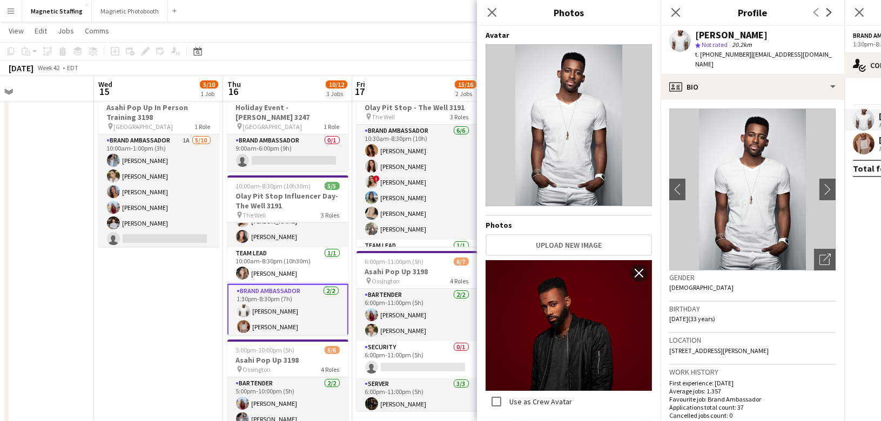
scroll to position [0, 0]
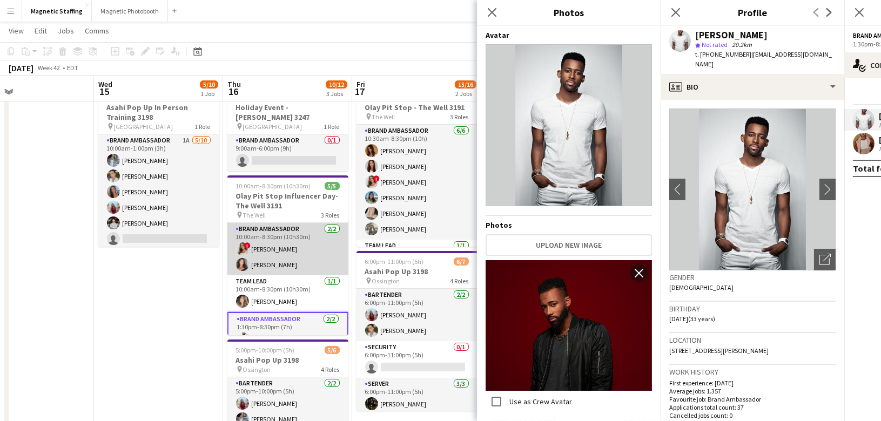
click at [266, 236] on app-card-role "Brand Ambassador [DATE] 10:00am-8:30pm (10h30m) ! [PERSON_NAME] [PERSON_NAME]" at bounding box center [287, 249] width 121 height 52
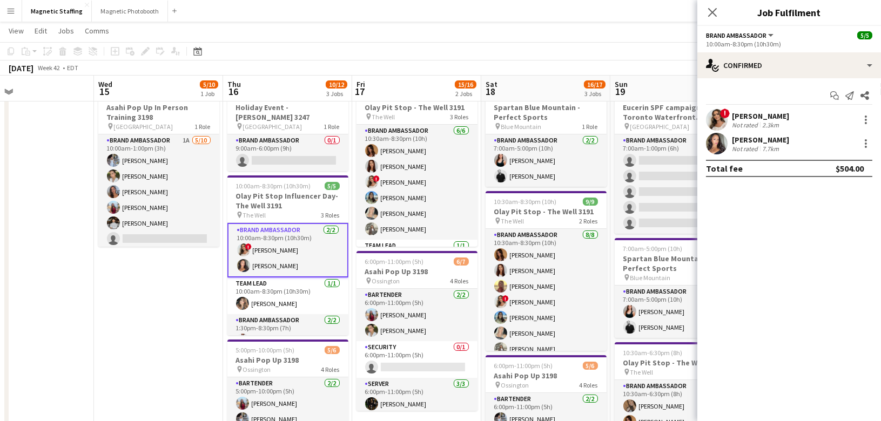
click at [700, 120] on div "! [PERSON_NAME] Not rated 2.3km" at bounding box center [789, 120] width 184 height 22
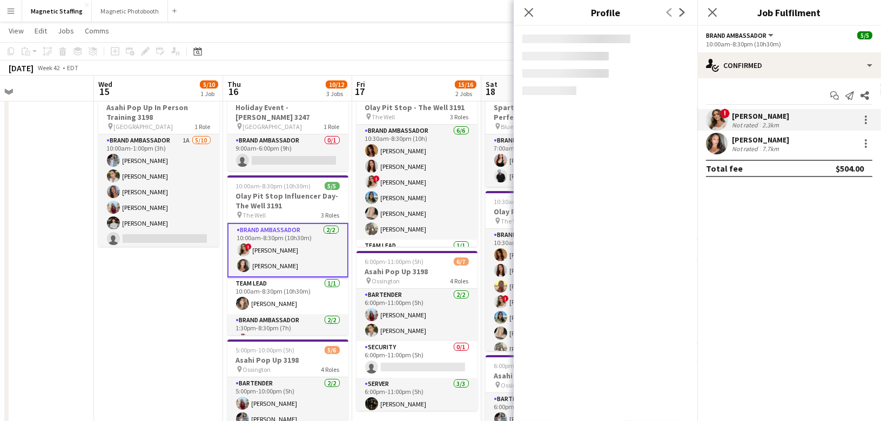
click at [713, 118] on app-user-avatar at bounding box center [717, 120] width 22 height 22
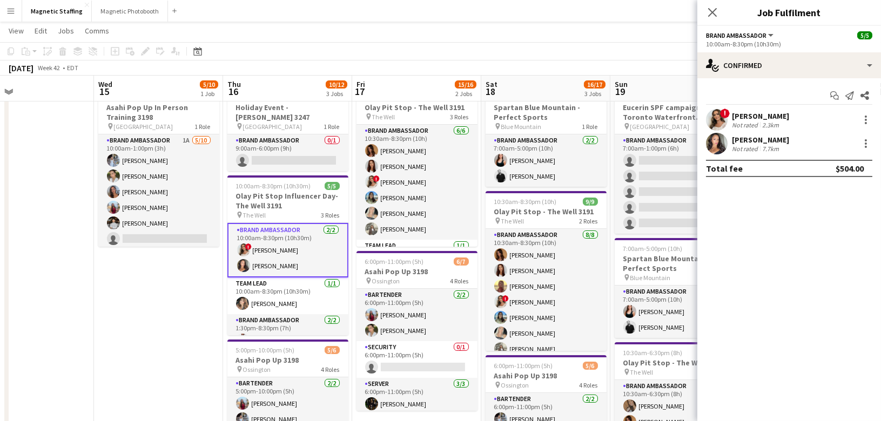
click at [721, 114] on span "!" at bounding box center [725, 114] width 10 height 10
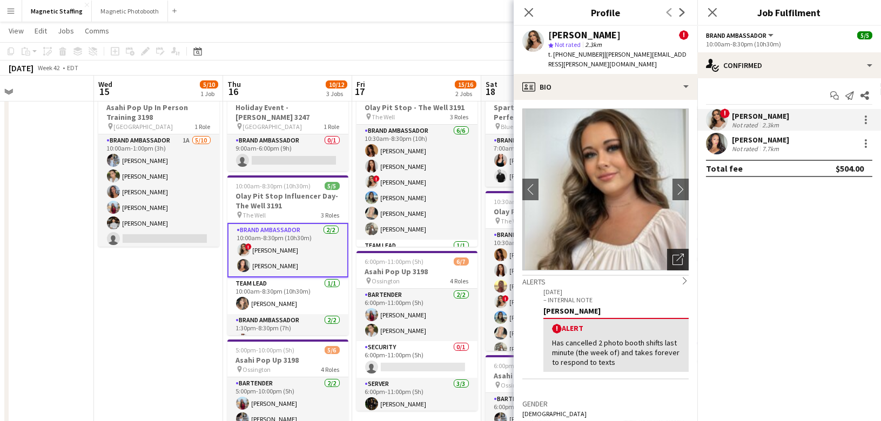
click at [680, 254] on icon "Open photos pop-in" at bounding box center [677, 259] width 11 height 11
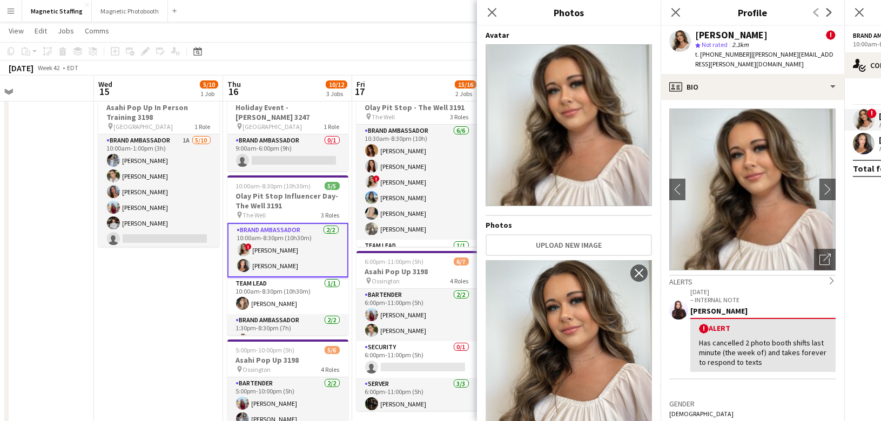
scroll to position [29, 0]
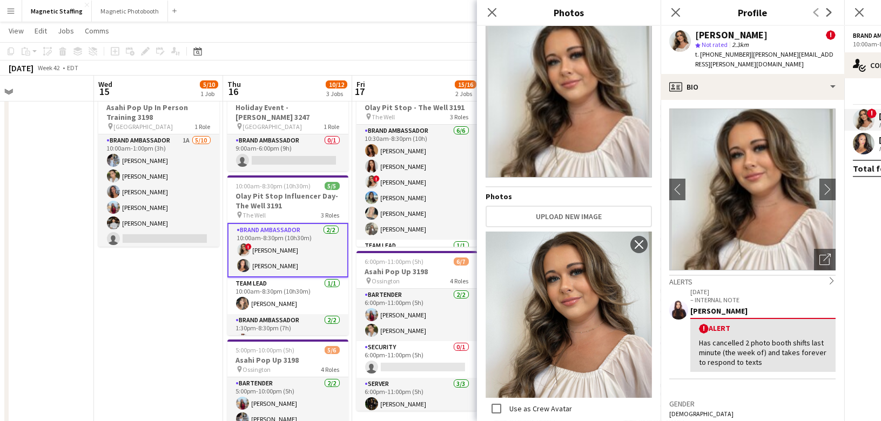
drag, startPoint x: 583, startPoint y: 314, endPoint x: 580, endPoint y: 191, distance: 123.7
click at [0, 0] on body "Menu Boards Boards Boards All jobs Status Workforce Workforce My Workforce Recr…" at bounding box center [440, 380] width 881 height 836
drag, startPoint x: 511, startPoint y: 318, endPoint x: 510, endPoint y: 5, distance: 312.2
click at [0, 0] on body "Menu Boards Boards Boards All jobs Status Workforce Workforce My Workforce Recr…" at bounding box center [440, 380] width 881 height 836
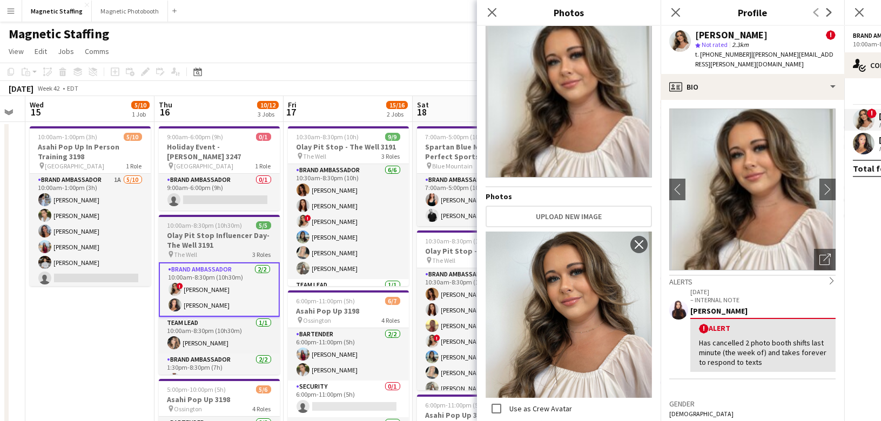
scroll to position [0, 328]
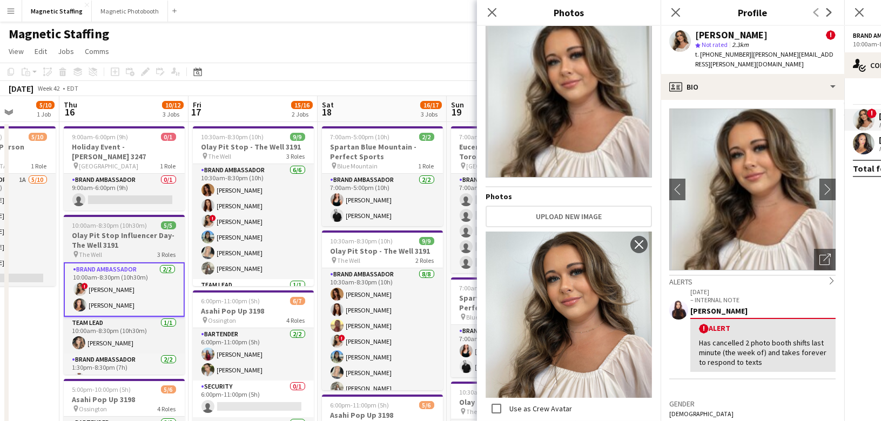
click at [280, 234] on app-card-role "Brand Ambassador [DATE] 10:30am-8:30pm (10h) [PERSON_NAME] [PERSON_NAME] ! [PER…" at bounding box center [253, 221] width 121 height 115
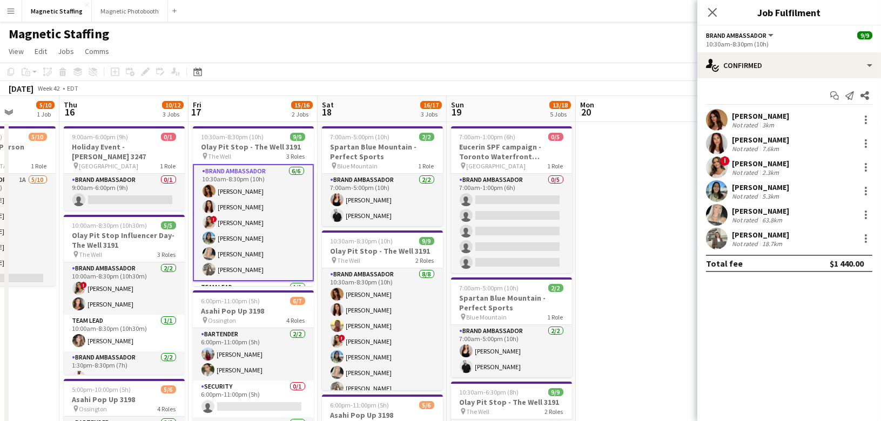
click at [709, 120] on app-user-avatar at bounding box center [717, 120] width 22 height 22
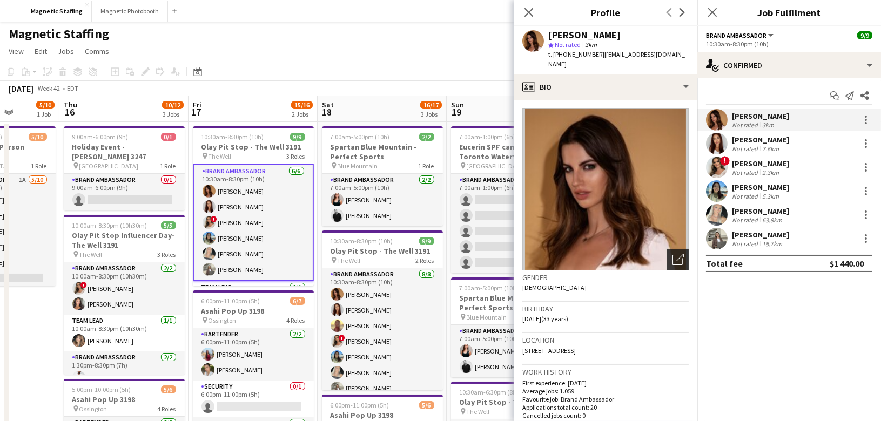
click at [679, 254] on icon "Open photos pop-in" at bounding box center [677, 259] width 11 height 11
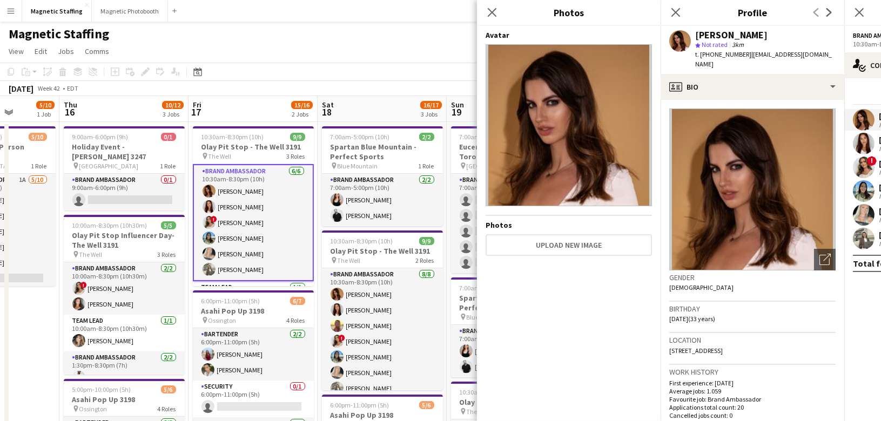
click at [0, 0] on body "Menu Boards Boards Boards All jobs Status Workforce Workforce My Workforce Recr…" at bounding box center [440, 418] width 881 height 837
click at [867, 140] on app-user-avatar at bounding box center [864, 144] width 22 height 22
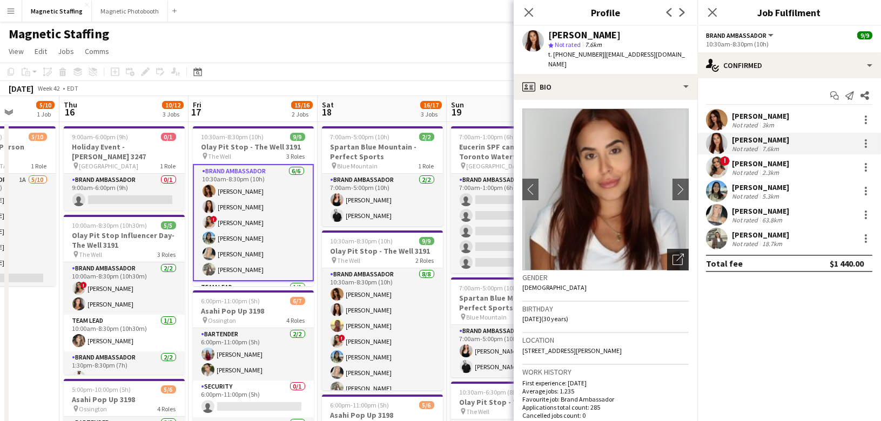
click at [673, 254] on icon "Open photos pop-in" at bounding box center [677, 259] width 11 height 11
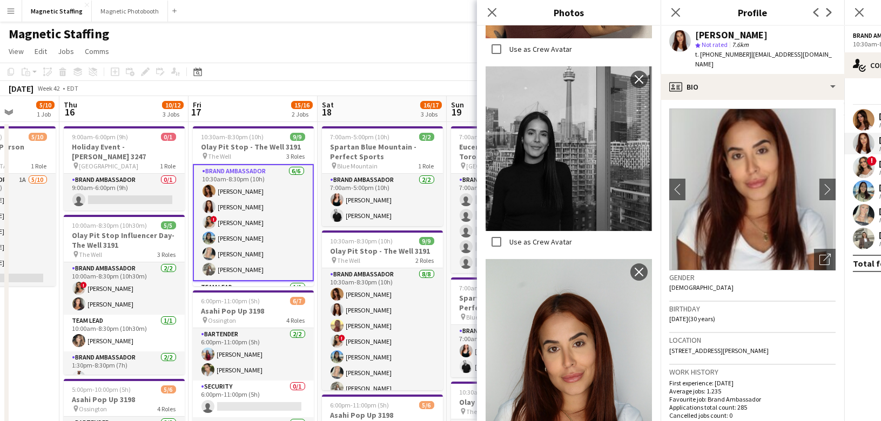
scroll to position [543, 0]
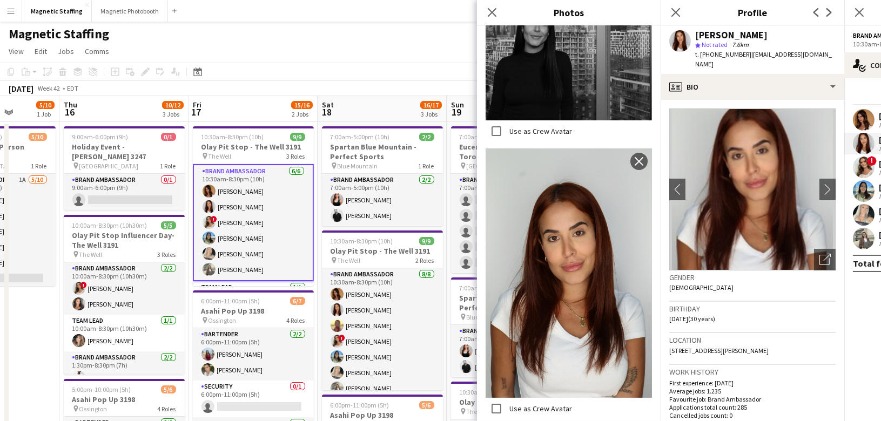
click at [0, 0] on body "Menu Boards Boards Boards All jobs Status Workforce Workforce My Workforce Recr…" at bounding box center [440, 418] width 881 height 837
click at [861, 191] on app-user-avatar at bounding box center [864, 191] width 22 height 22
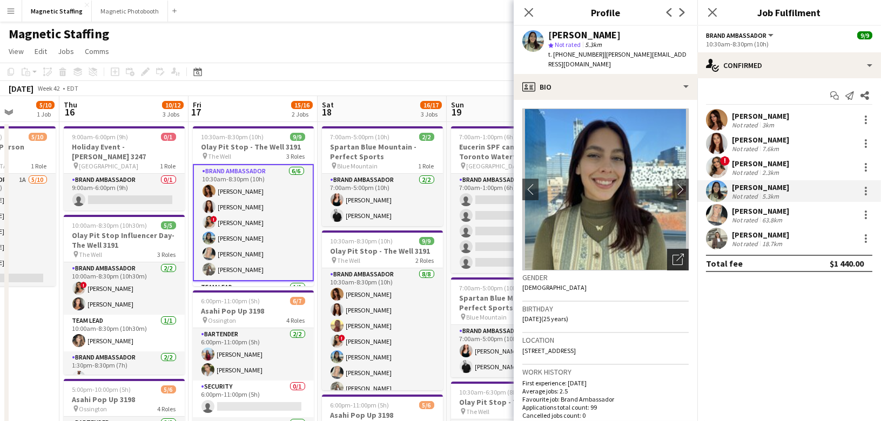
click at [679, 254] on icon "Open photos pop-in" at bounding box center [677, 259] width 11 height 11
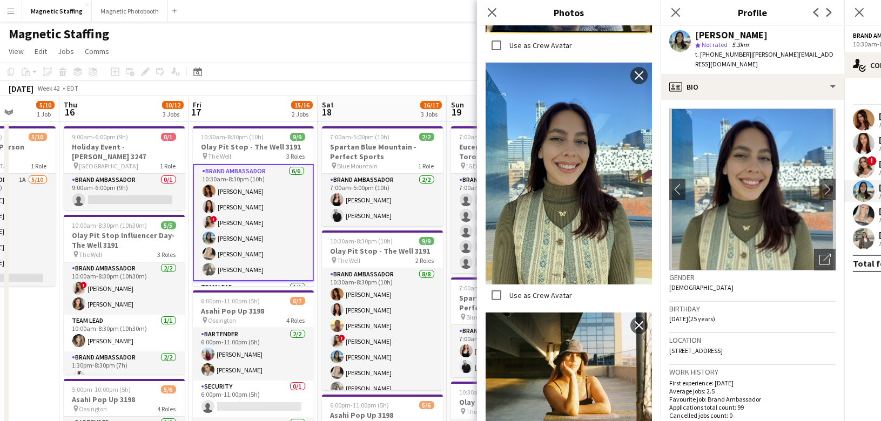
scroll to position [758, 0]
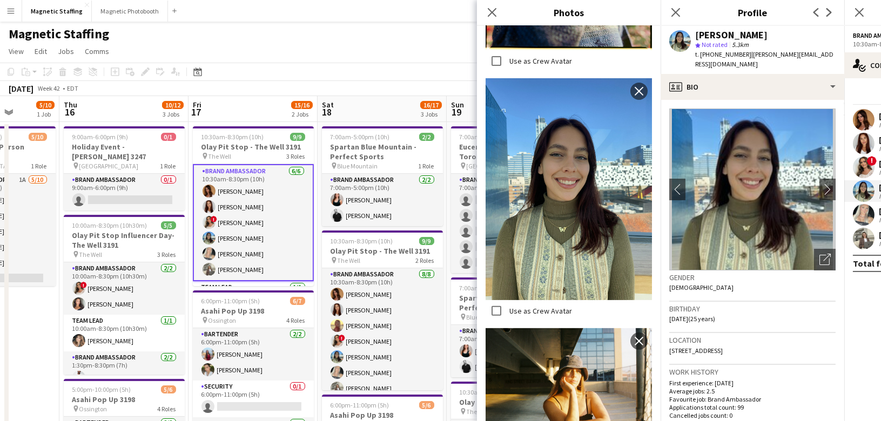
click at [0, 0] on body "Menu Boards Boards Boards All jobs Status Workforce Workforce My Workforce Recr…" at bounding box center [440, 418] width 881 height 837
click at [864, 212] on app-user-avatar at bounding box center [864, 215] width 22 height 22
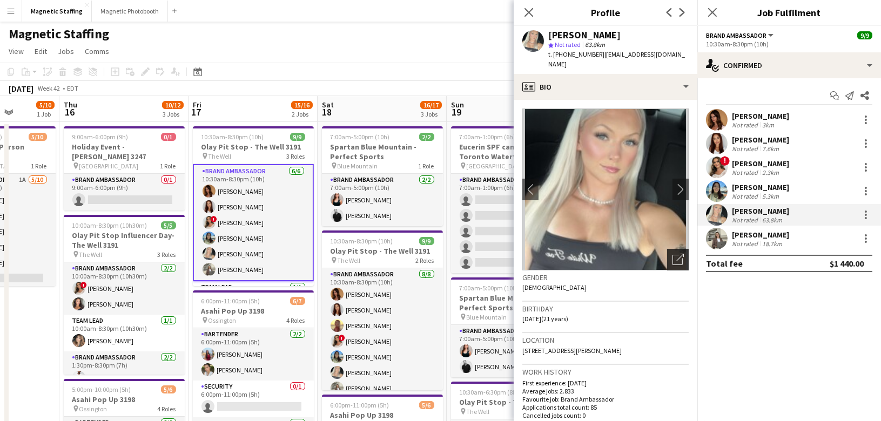
click at [683, 250] on div "Open photos pop-in" at bounding box center [678, 260] width 22 height 22
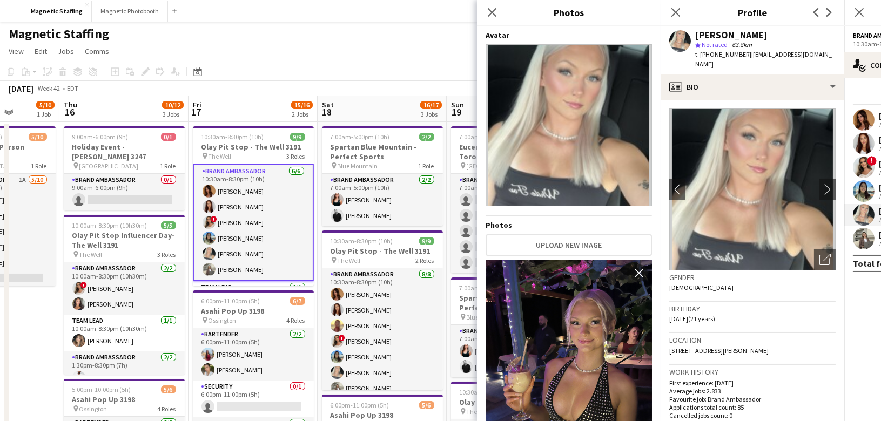
click at [0, 0] on body "Menu Boards Boards Boards All jobs Status Workforce Workforce My Workforce Recr…" at bounding box center [440, 418] width 881 height 837
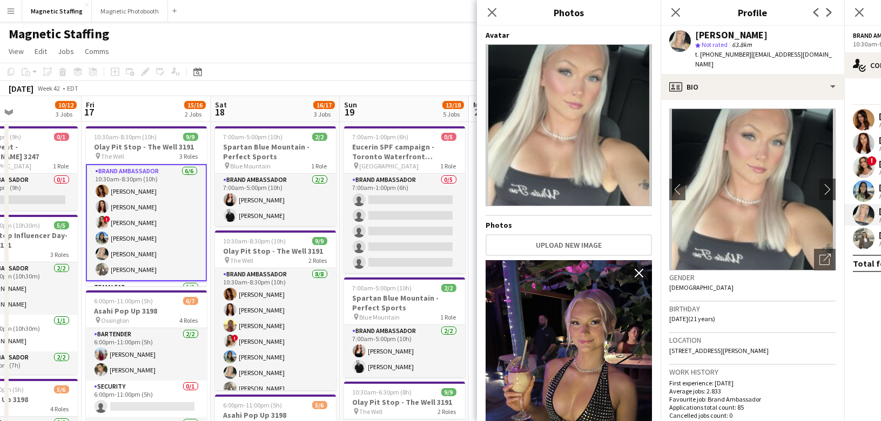
drag, startPoint x: 340, startPoint y: 297, endPoint x: 227, endPoint y: 295, distance: 113.4
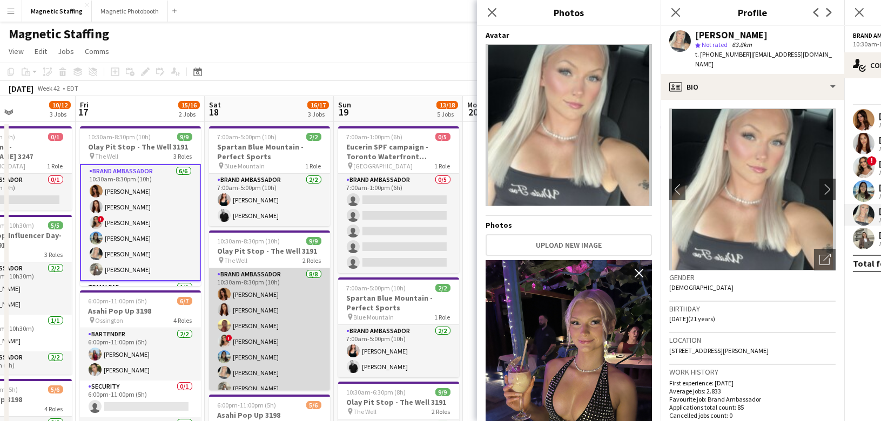
click at [230, 332] on app-card-role "Brand Ambassador [DATE] 10:30am-8:30pm (10h) [PERSON_NAME] [PERSON_NAME] Soleil…" at bounding box center [269, 341] width 121 height 146
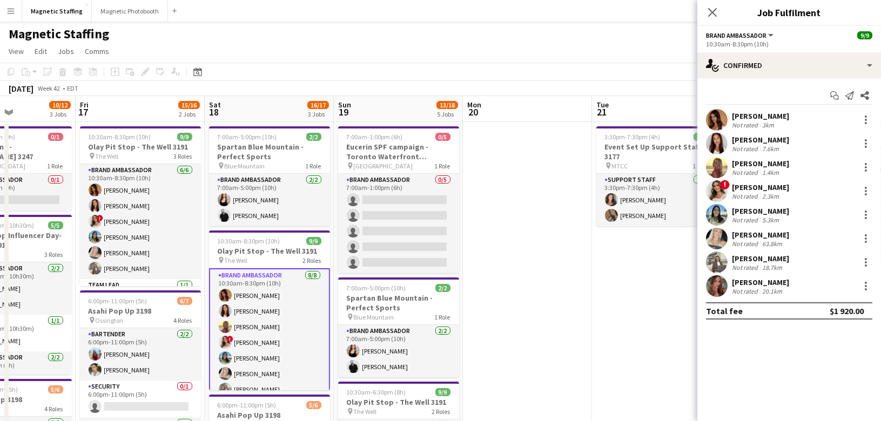
click at [717, 282] on app-user-avatar at bounding box center [717, 286] width 22 height 22
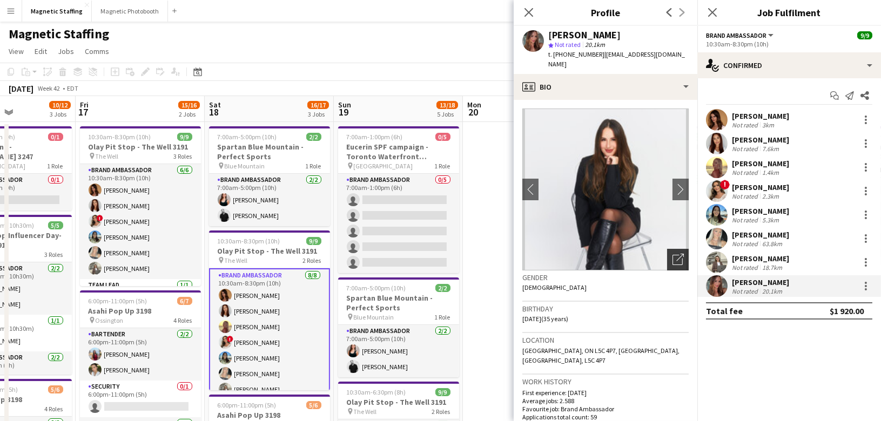
click at [678, 254] on icon "Open photos pop-in" at bounding box center [677, 259] width 11 height 11
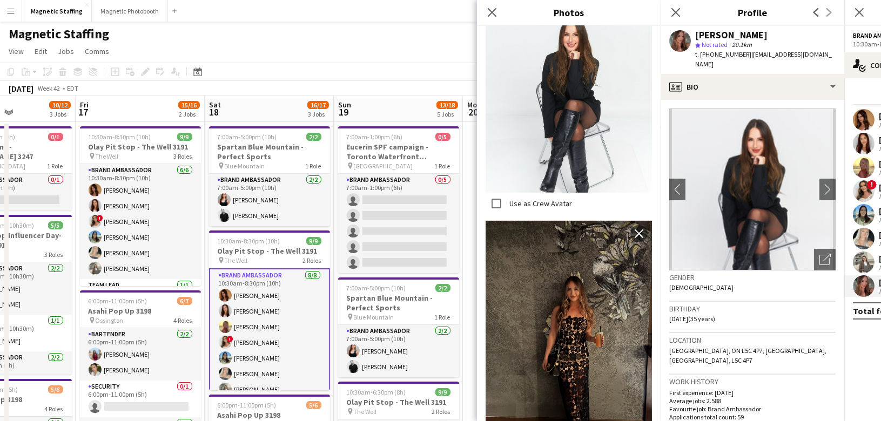
scroll to position [719, 0]
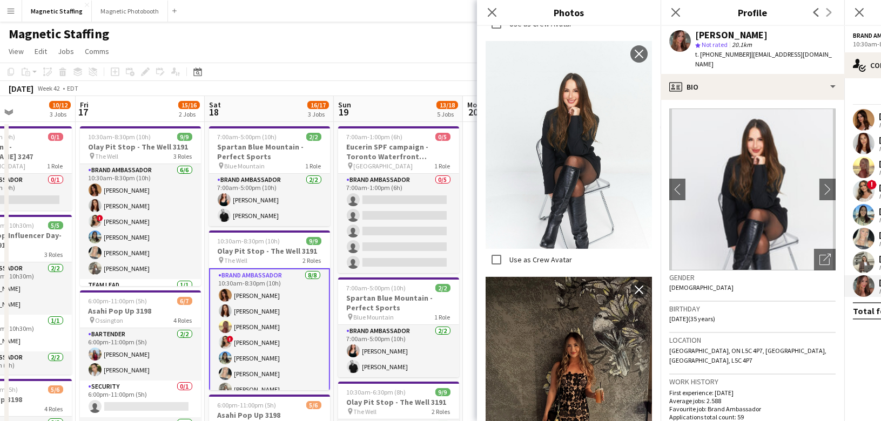
click at [0, 0] on body "Menu Boards Boards Boards All jobs Status Workforce Workforce My Workforce Recr…" at bounding box center [440, 418] width 881 height 837
click at [861, 172] on app-user-avatar at bounding box center [864, 168] width 22 height 22
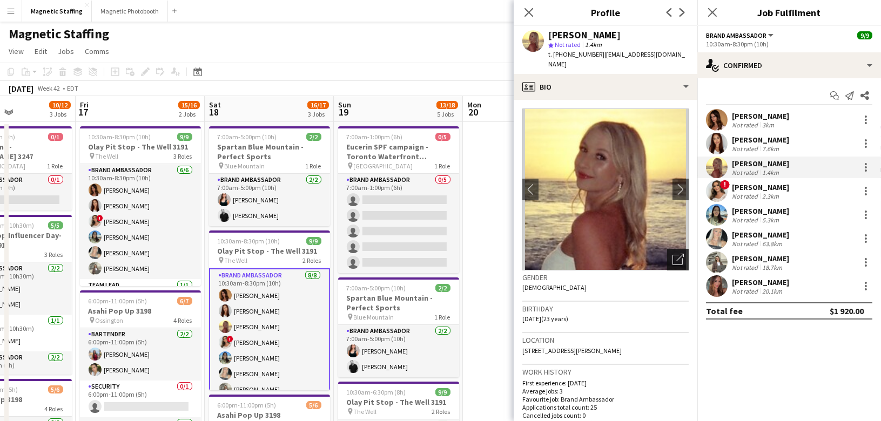
click at [676, 254] on icon "Open photos pop-in" at bounding box center [677, 259] width 11 height 11
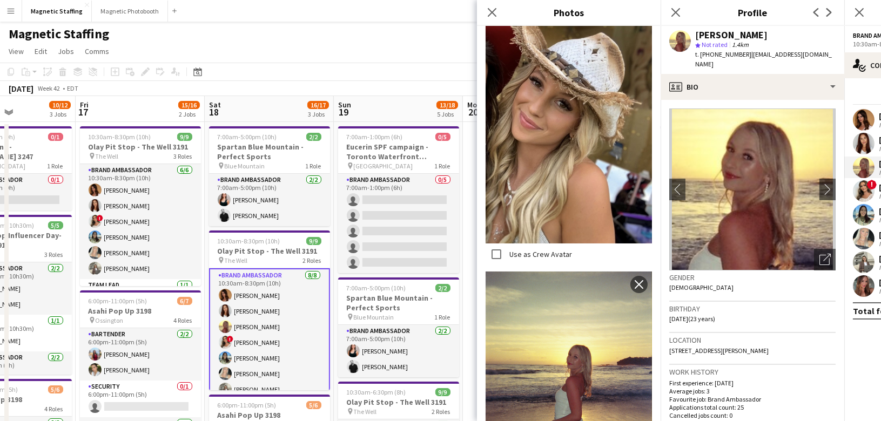
scroll to position [2569, 0]
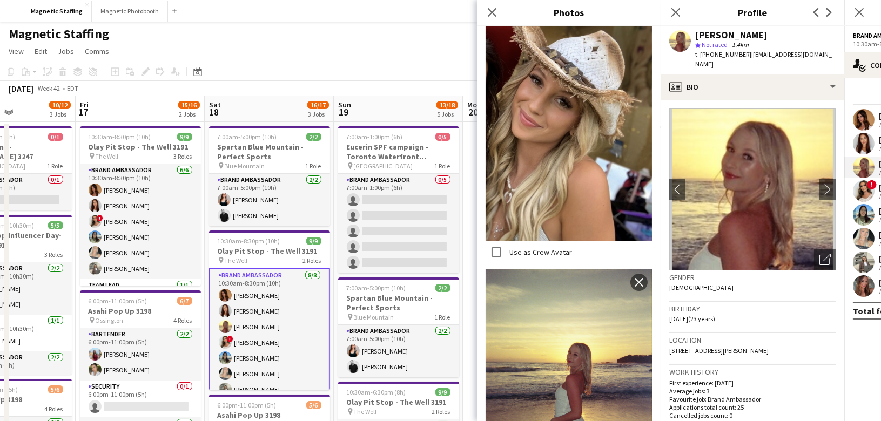
click at [0, 0] on body "Menu Boards Boards Boards All jobs Status Workforce Workforce My Workforce Recr…" at bounding box center [440, 418] width 881 height 837
click at [865, 239] on app-user-avatar at bounding box center [864, 239] width 22 height 22
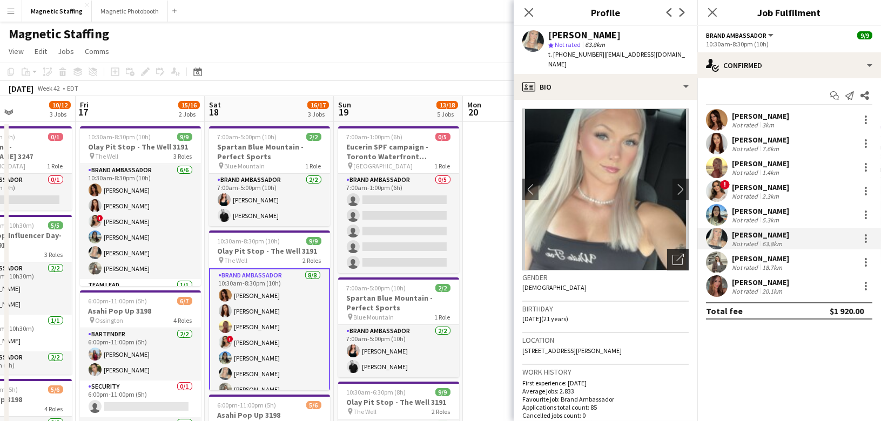
click at [676, 254] on icon "Open photos pop-in" at bounding box center [677, 259] width 11 height 11
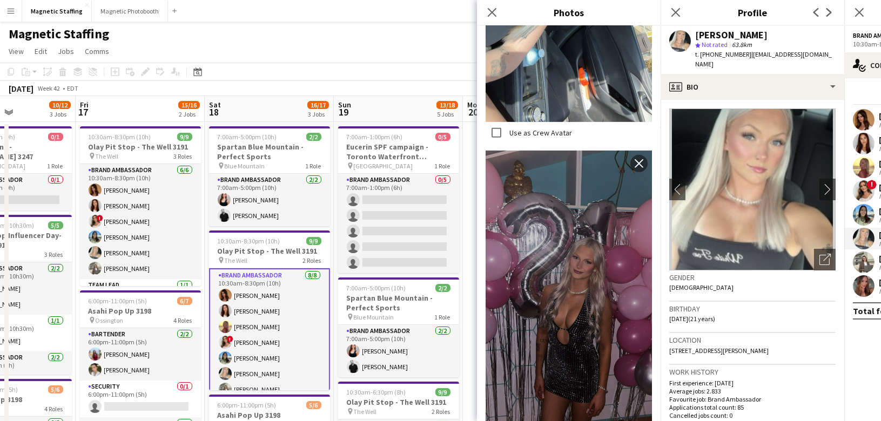
scroll to position [1206, 0]
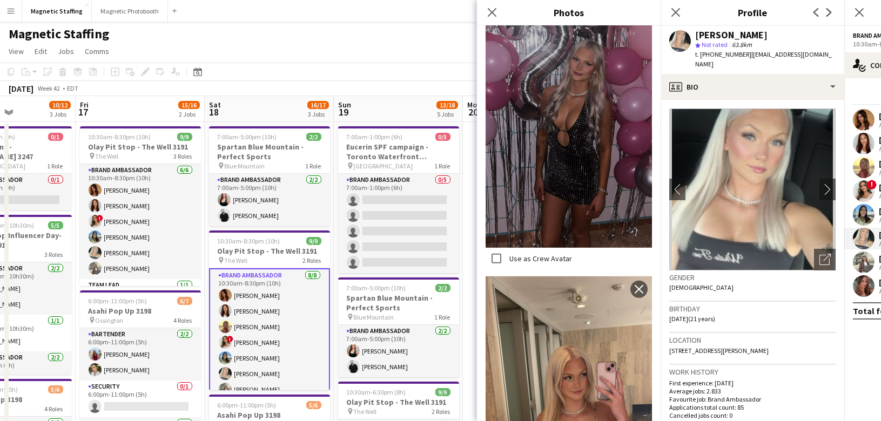
click at [866, 264] on app-user-avatar at bounding box center [864, 263] width 22 height 22
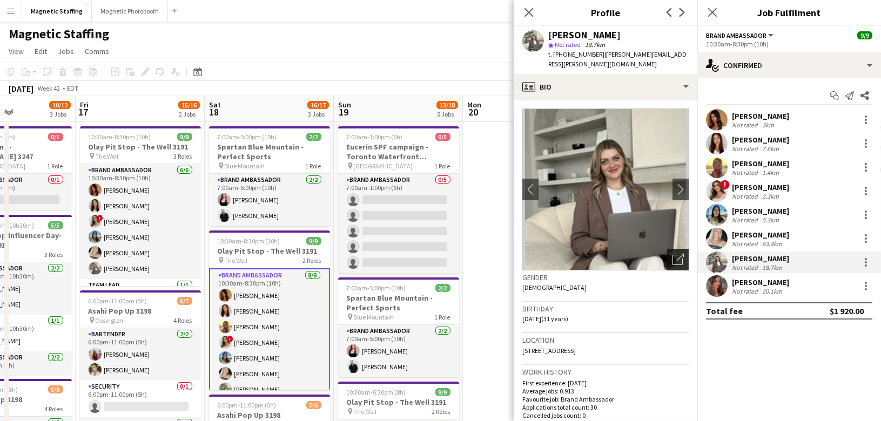
click at [675, 254] on icon "Open photos pop-in" at bounding box center [677, 259] width 11 height 11
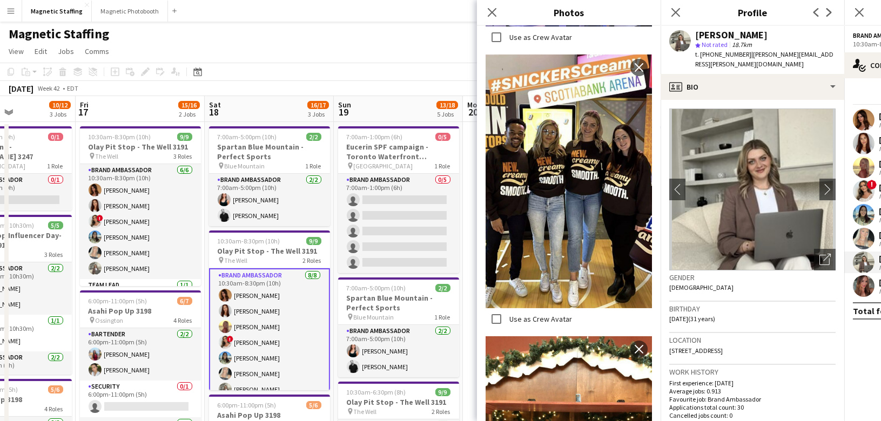
scroll to position [760, 0]
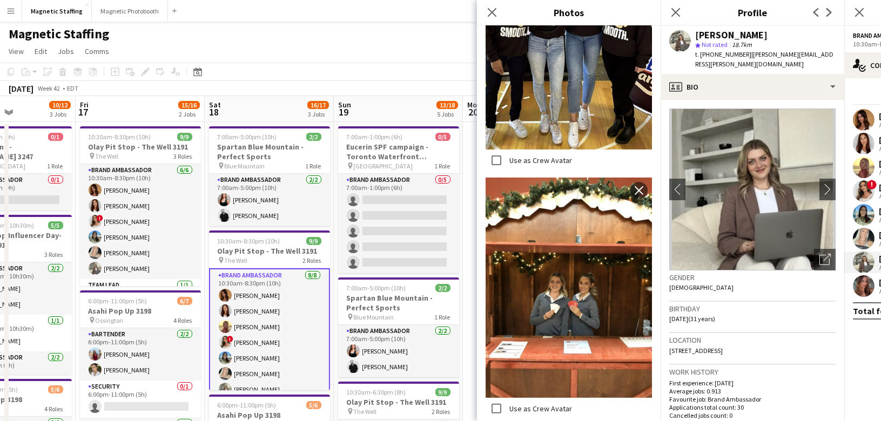
click at [0, 0] on body "Menu Boards Boards Boards All jobs Status Workforce Workforce My Workforce Recr…" at bounding box center [440, 418] width 881 height 837
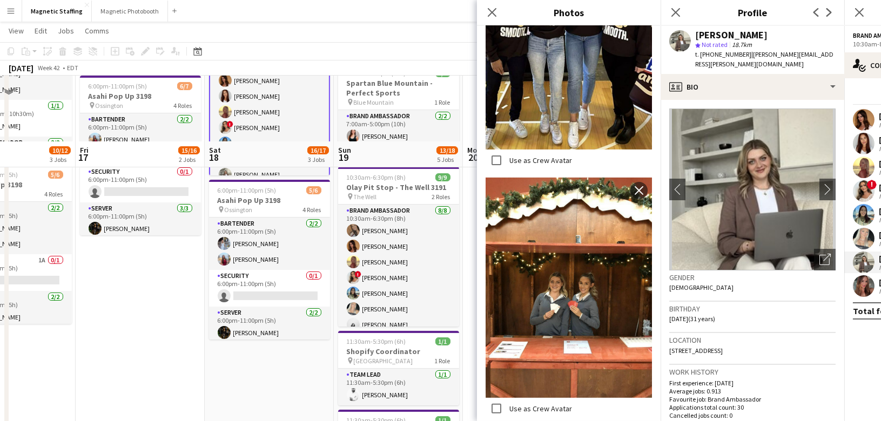
scroll to position [279, 0]
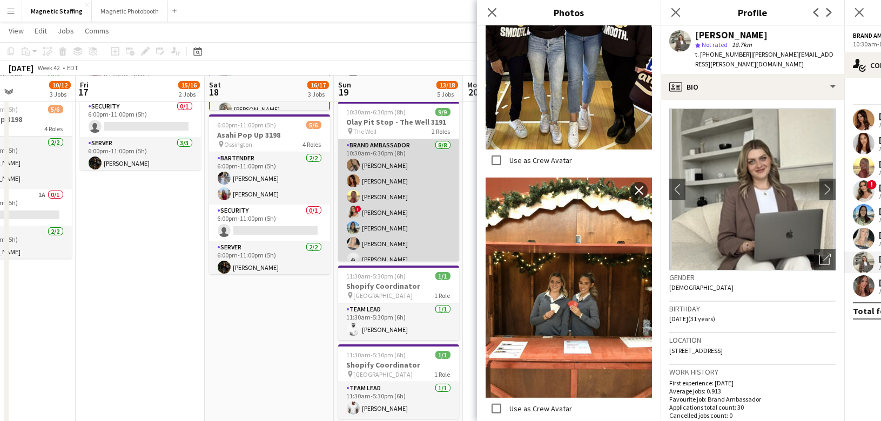
click at [419, 217] on app-card-role "Brand Ambassador [DATE] 10:30am-6:30pm (8h) [PERSON_NAME] [PERSON_NAME] [PERSON…" at bounding box center [398, 212] width 121 height 146
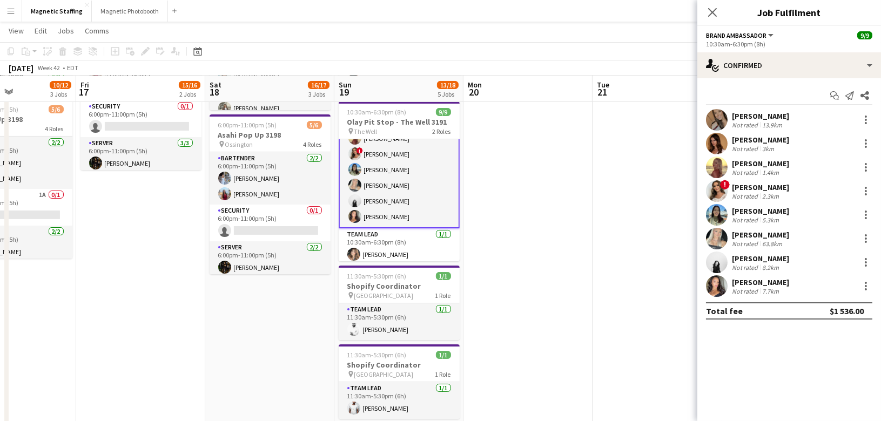
scroll to position [62, 0]
click at [723, 119] on app-user-avatar at bounding box center [717, 120] width 22 height 22
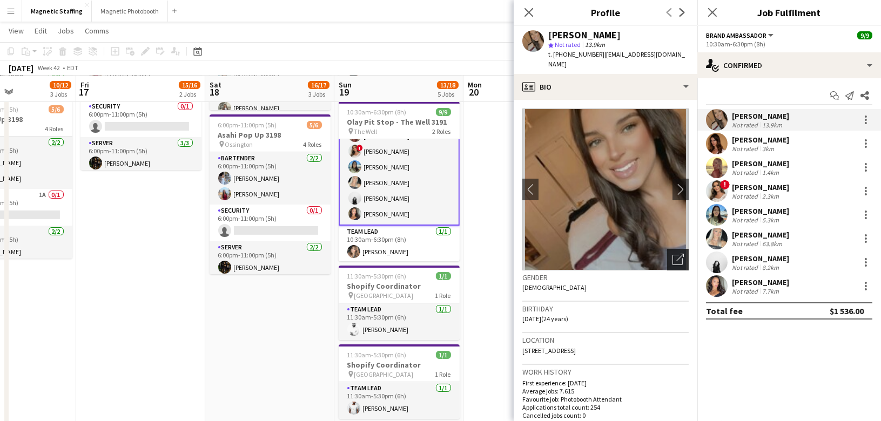
click at [678, 249] on div "Open photos pop-in" at bounding box center [678, 260] width 22 height 22
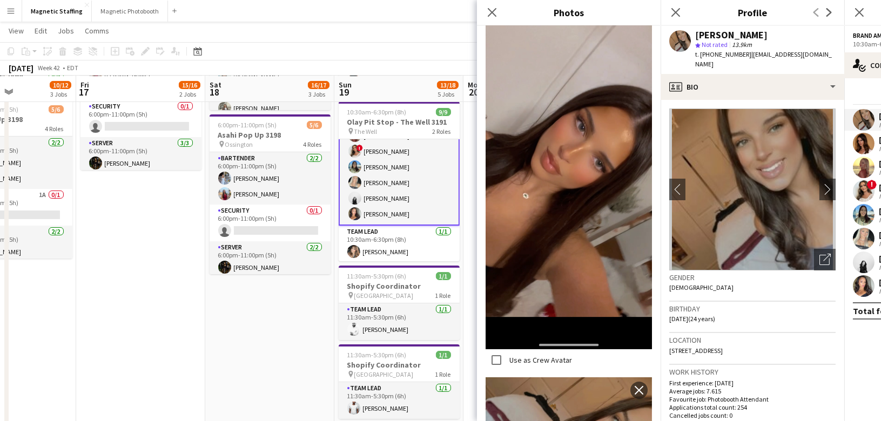
scroll to position [413, 0]
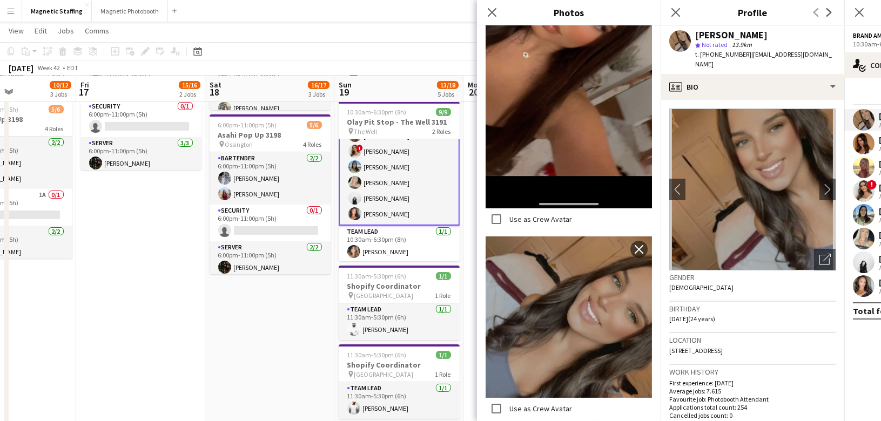
click at [0, 0] on body "Menu Boards Boards Boards All jobs Status Workforce Workforce My Workforce Recr…" at bounding box center [440, 139] width 881 height 836
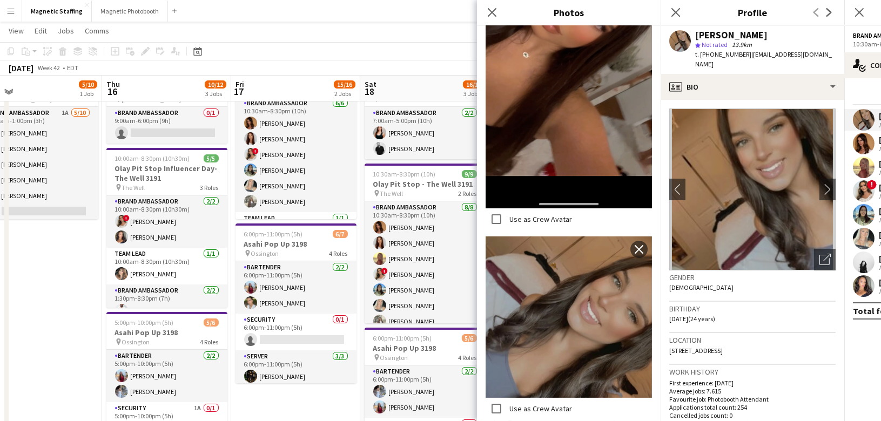
scroll to position [29, 0]
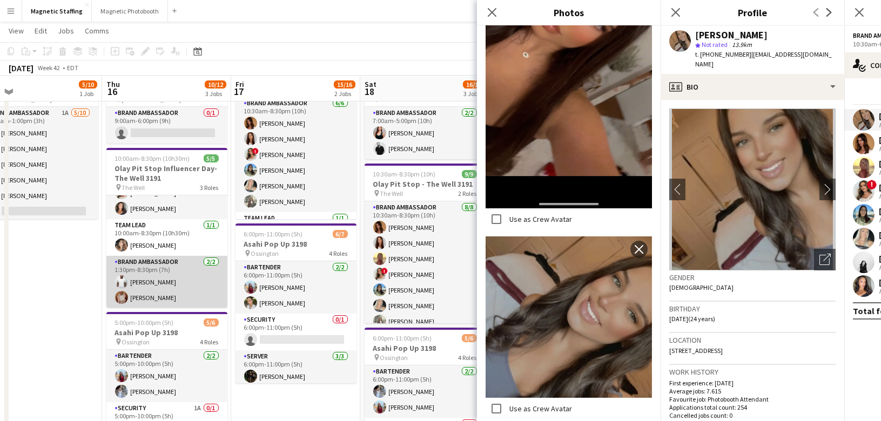
click at [169, 274] on app-card-role "Brand Ambassador [DATE] 1:30pm-8:30pm (7h) [PERSON_NAME] [PERSON_NAME] Zablouk" at bounding box center [166, 282] width 121 height 52
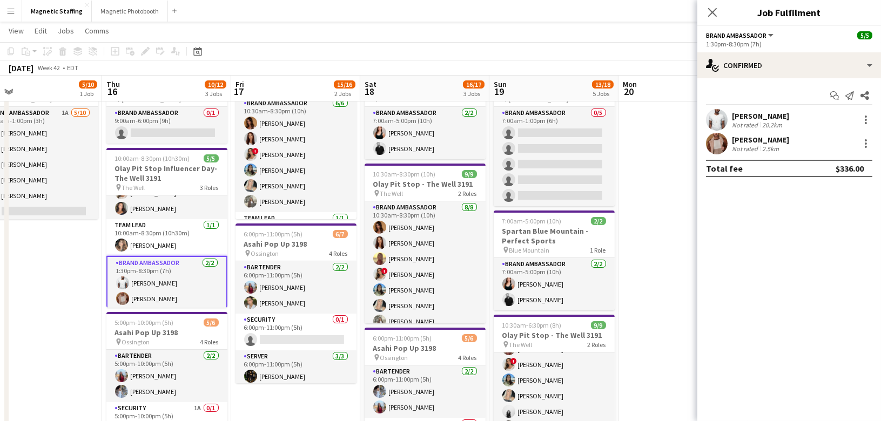
scroll to position [60, 0]
click at [728, 144] on div "[PERSON_NAME] Not rated 2.5km" at bounding box center [789, 144] width 184 height 22
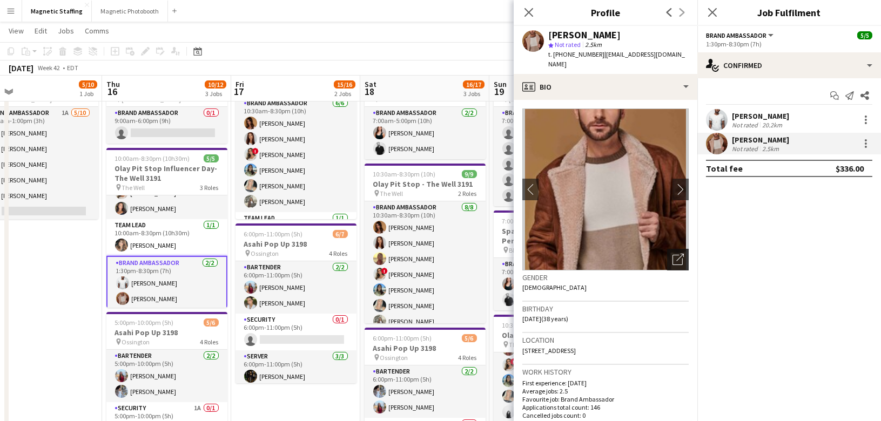
click at [683, 254] on icon "Open photos pop-in" at bounding box center [677, 259] width 11 height 11
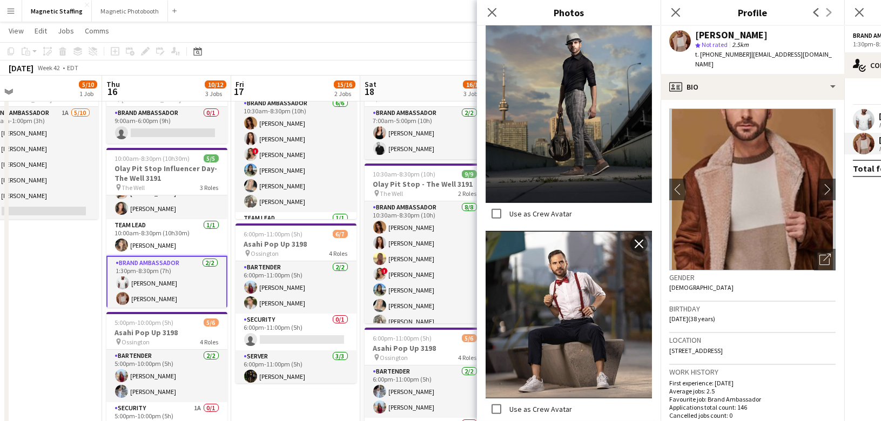
scroll to position [1753, 0]
click at [0, 0] on body "Menu Boards Boards Boards All jobs Status Workforce Workforce My Workforce Recr…" at bounding box center [440, 352] width 881 height 836
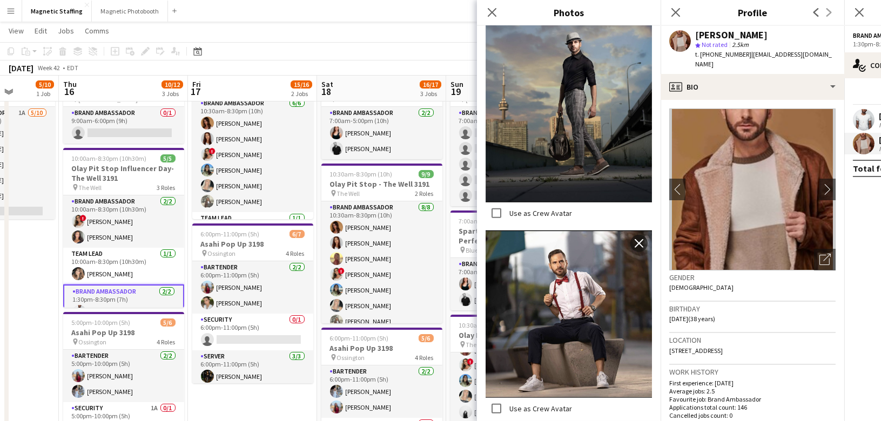
scroll to position [0, 351]
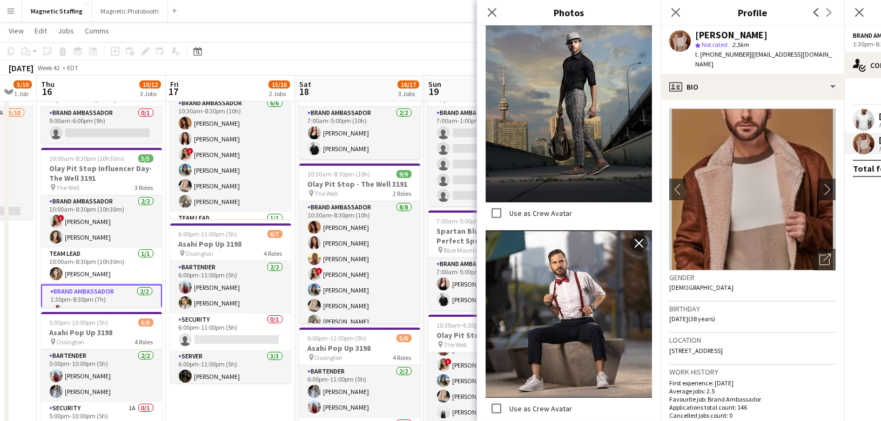
drag, startPoint x: 232, startPoint y: 277, endPoint x: 167, endPoint y: 278, distance: 65.4
click at [167, 278] on app-calendar-viewport "Mon 13 Tue 14 Wed 15 5/10 1 Job Thu 16 10/12 3 Jobs Fri 17 15/16 2 Jobs Sat 18 …" at bounding box center [440, 364] width 881 height 776
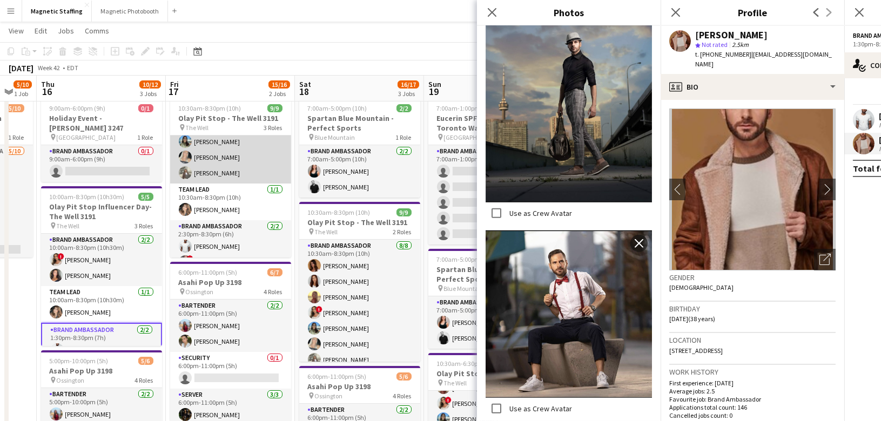
scroll to position [82, 0]
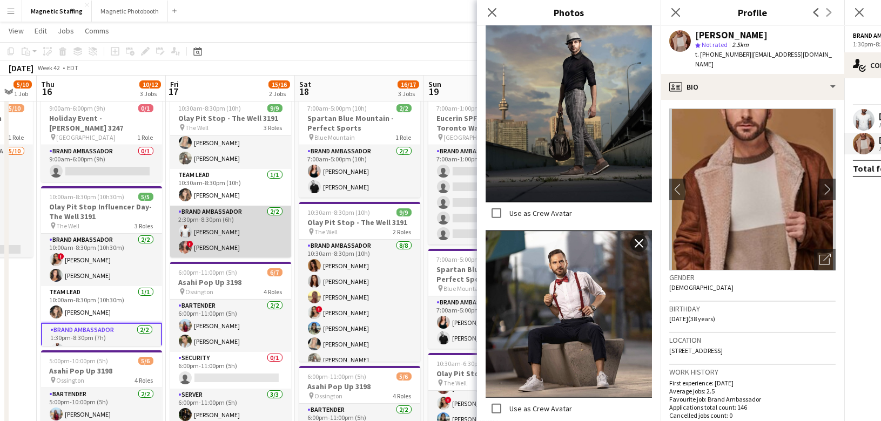
click at [211, 248] on app-card-role "Brand Ambassador [DATE] 2:30pm-8:30pm (6h) [PERSON_NAME] ! [PERSON_NAME]" at bounding box center [230, 232] width 121 height 52
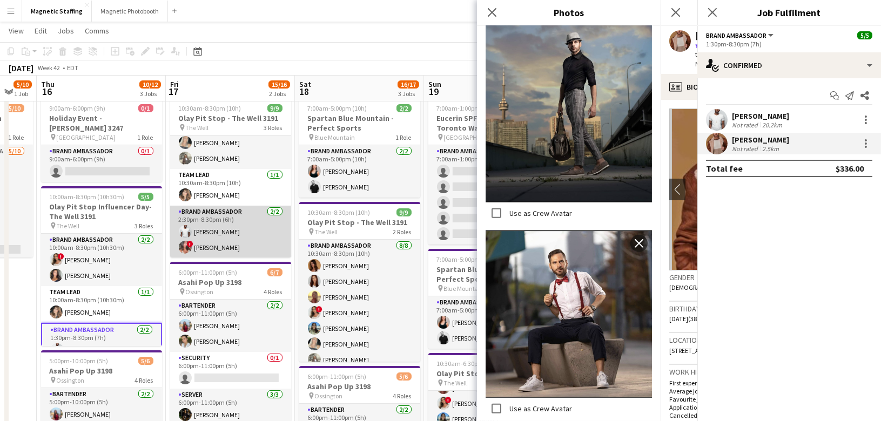
scroll to position [0, 350]
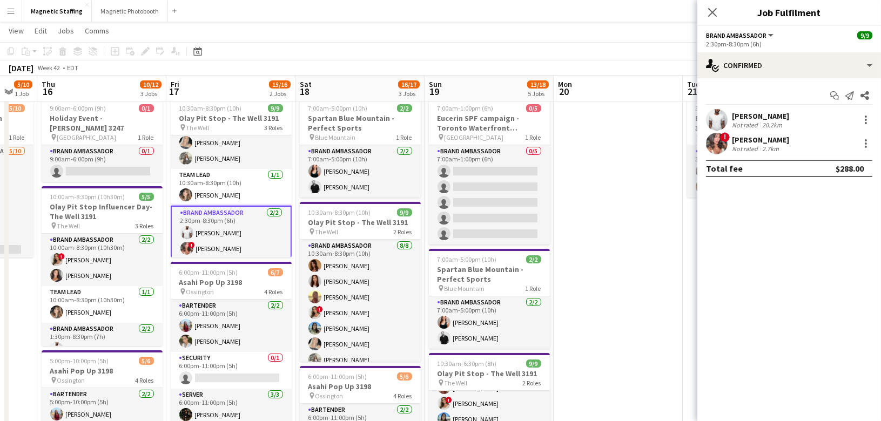
click at [711, 147] on app-user-avatar at bounding box center [717, 144] width 22 height 22
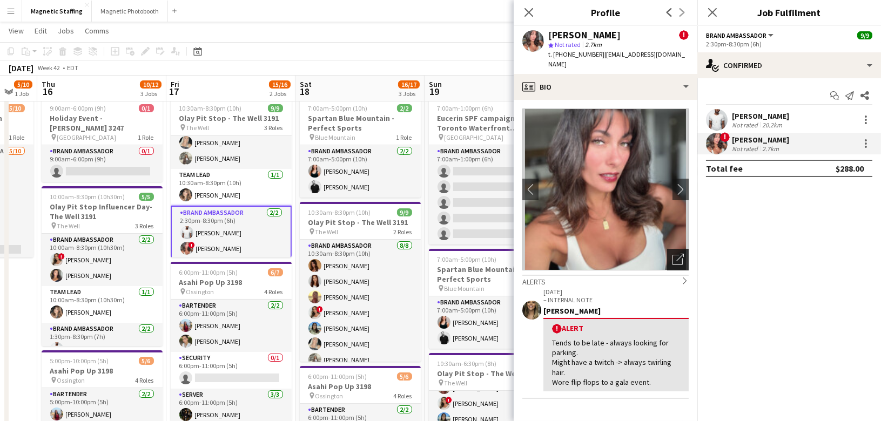
click at [679, 254] on icon "Open photos pop-in" at bounding box center [677, 259] width 11 height 11
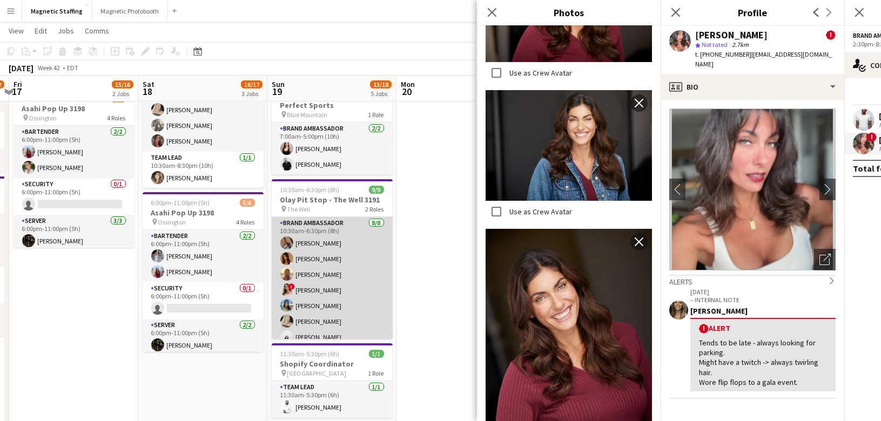
scroll to position [60, 0]
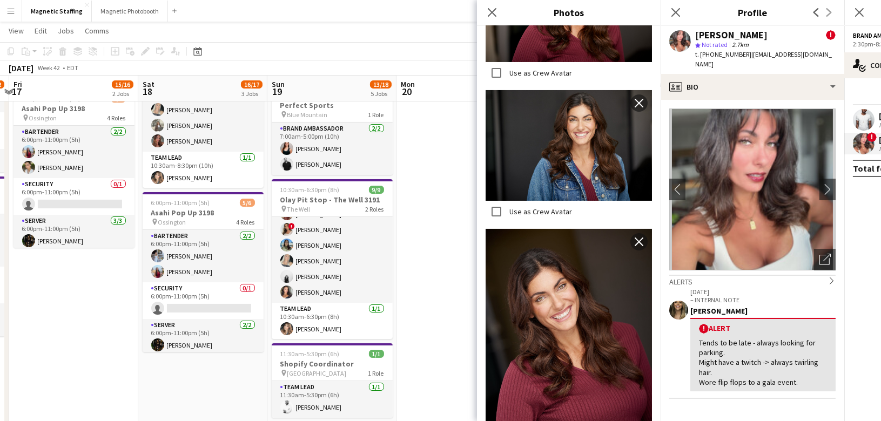
drag, startPoint x: 559, startPoint y: 295, endPoint x: 508, endPoint y: 7, distance: 292.8
click at [0, 0] on body "Menu Boards Boards Boards All jobs Status Workforce Workforce My Workforce Recr…" at bounding box center [440, 217] width 881 height 836
